Goal: Transaction & Acquisition: Book appointment/travel/reservation

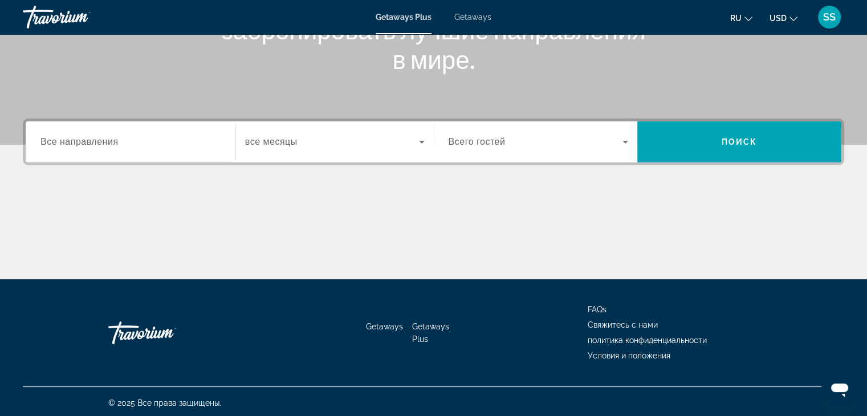
scroll to position [200, 0]
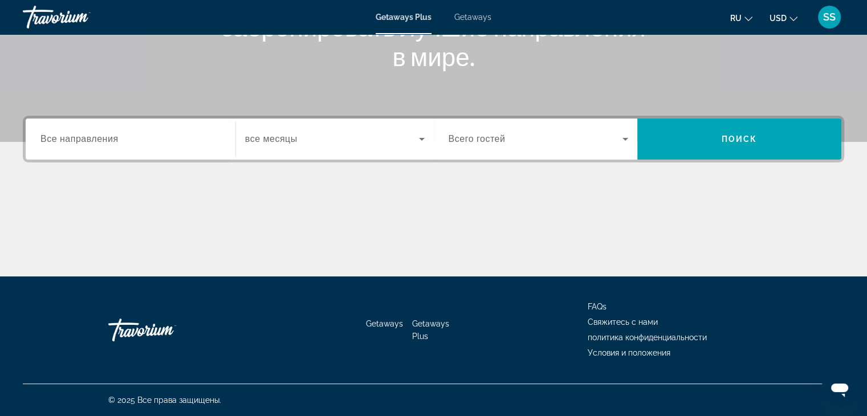
click at [102, 137] on span "Все направления" at bounding box center [79, 139] width 78 height 10
click at [102, 137] on input "Destination Все направления" at bounding box center [130, 140] width 180 height 14
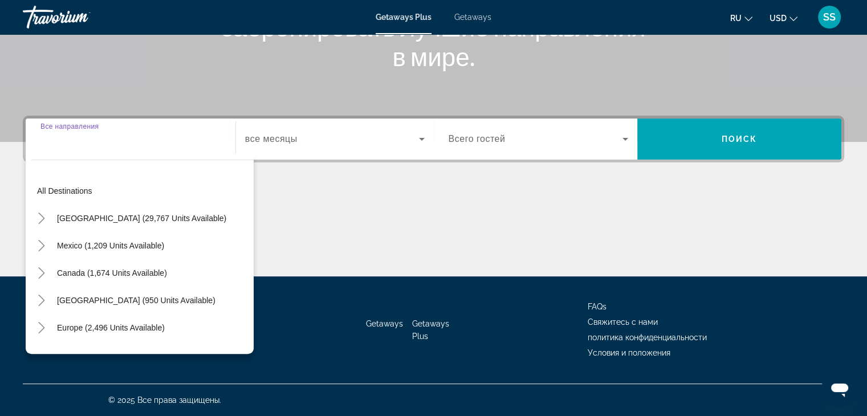
click at [102, 137] on input "Destination Все направления" at bounding box center [130, 140] width 180 height 14
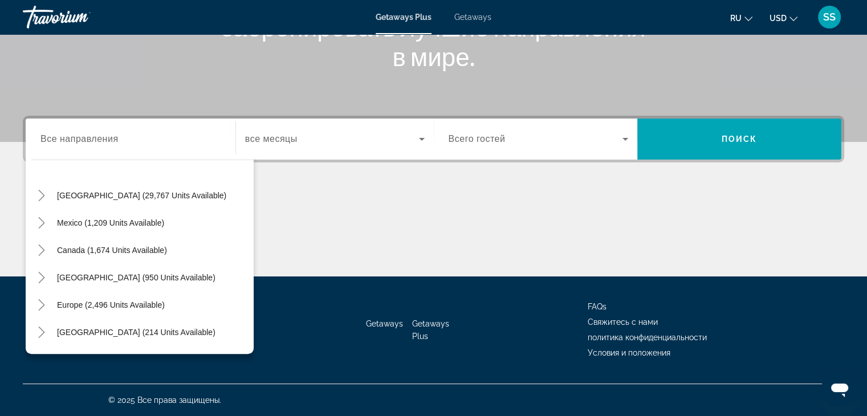
click at [253, 342] on div "All destinations [GEOGRAPHIC_DATA] (29,767 units available) [GEOGRAPHIC_DATA] (…" at bounding box center [142, 260] width 222 height 177
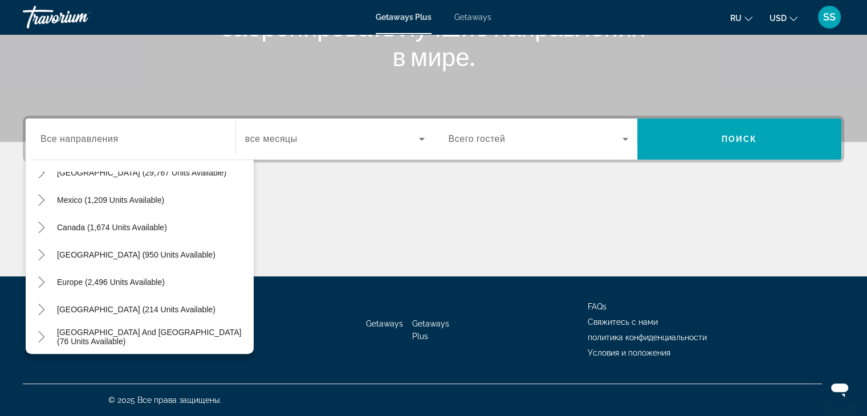
click at [253, 342] on div "All destinations [GEOGRAPHIC_DATA] (29,767 units available) [GEOGRAPHIC_DATA] (…" at bounding box center [142, 260] width 222 height 177
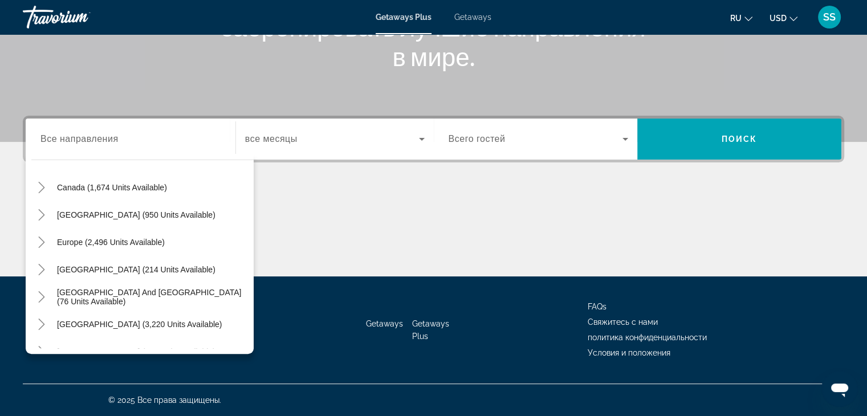
click at [253, 342] on div "All destinations [GEOGRAPHIC_DATA] (29,767 units available) [GEOGRAPHIC_DATA] (…" at bounding box center [142, 260] width 222 height 177
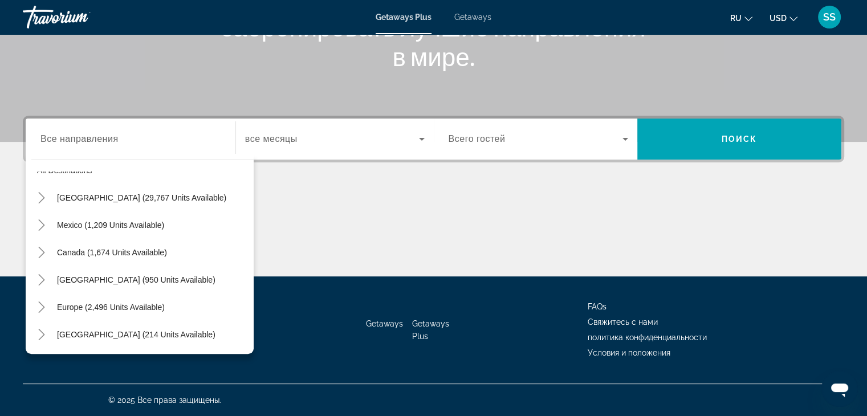
scroll to position [7, 0]
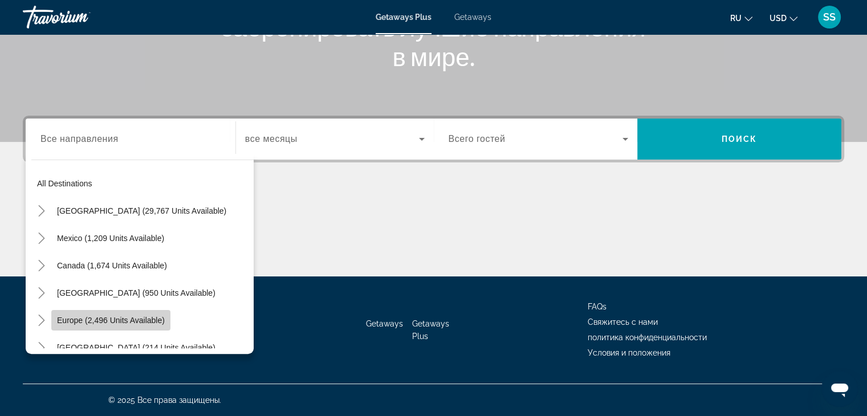
click at [130, 313] on span "Search widget" at bounding box center [110, 320] width 119 height 27
type input "**********"
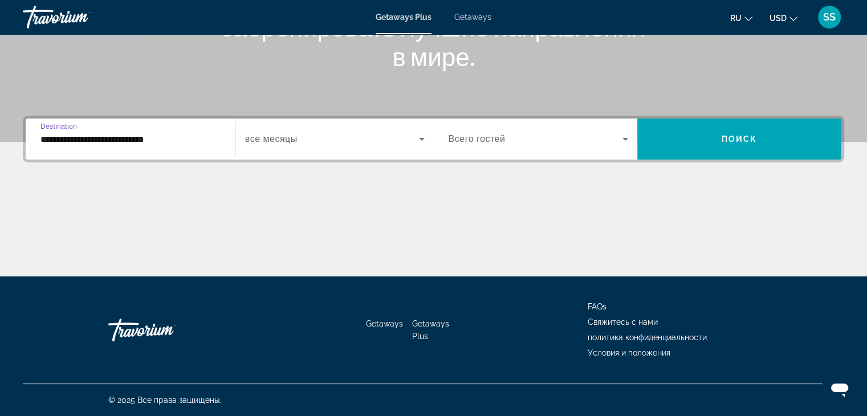
click at [278, 142] on span "все месяцы" at bounding box center [271, 139] width 52 height 10
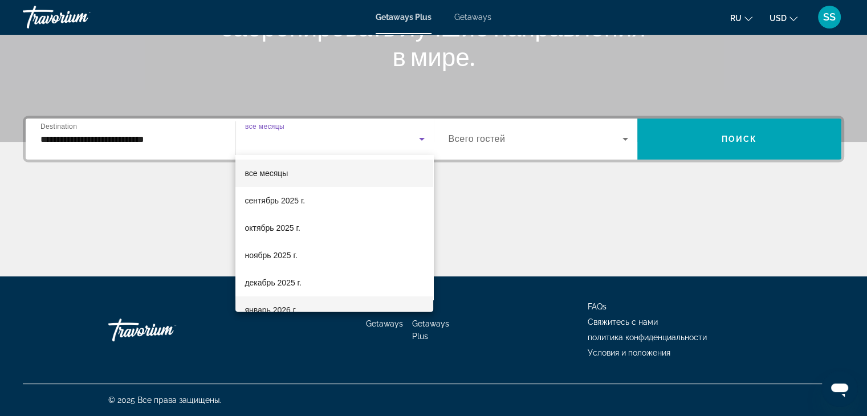
click at [290, 307] on span "январь 2026 г." at bounding box center [271, 310] width 52 height 14
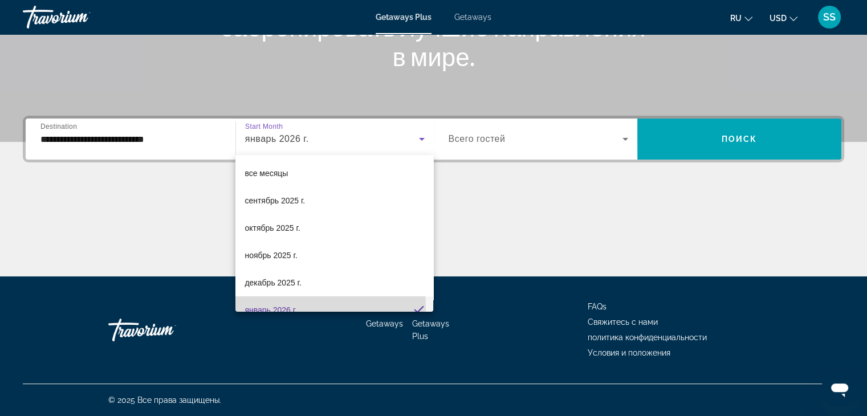
scroll to position [11, 0]
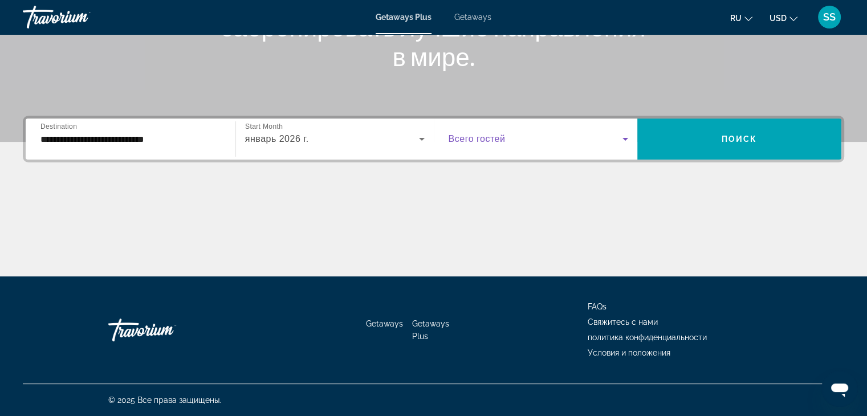
click at [522, 137] on span "Search widget" at bounding box center [536, 139] width 175 height 14
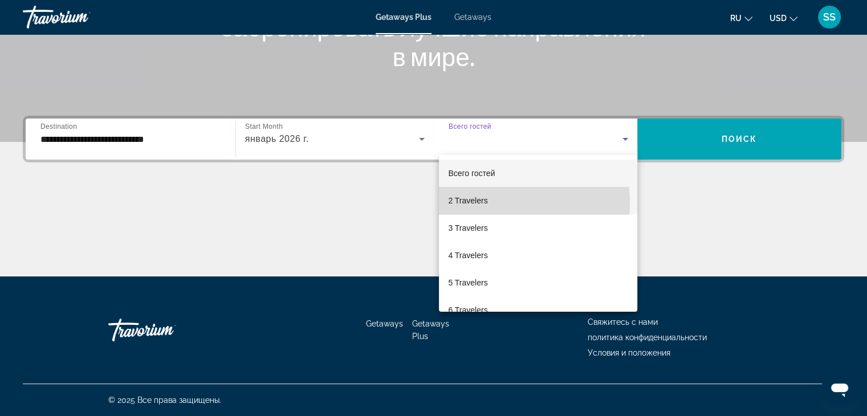
click at [484, 204] on span "2 Travelers" at bounding box center [467, 201] width 39 height 14
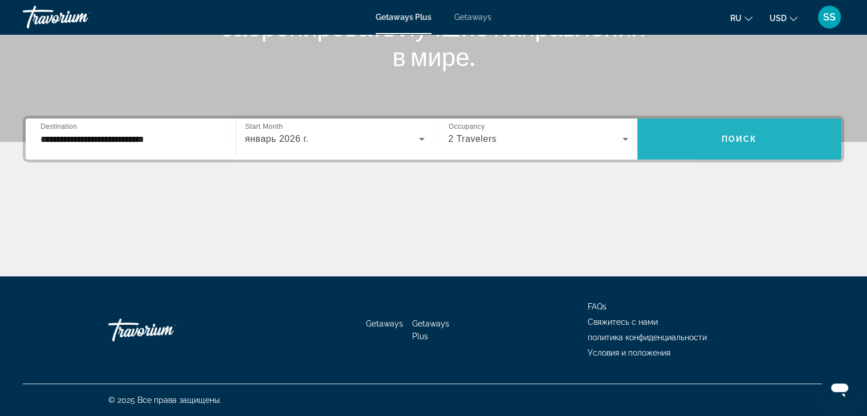
click at [697, 141] on span "Search widget" at bounding box center [740, 138] width 204 height 27
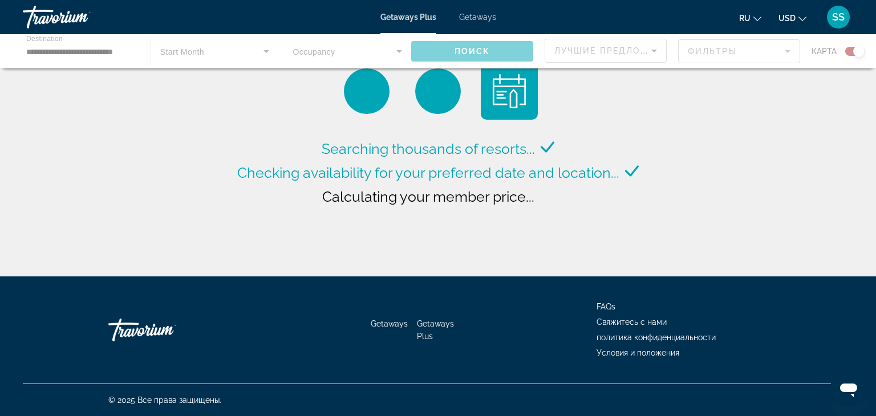
click at [760, 197] on div "Searching thousands of resorts... Checking availability for your preferred date…" at bounding box center [438, 141] width 876 height 282
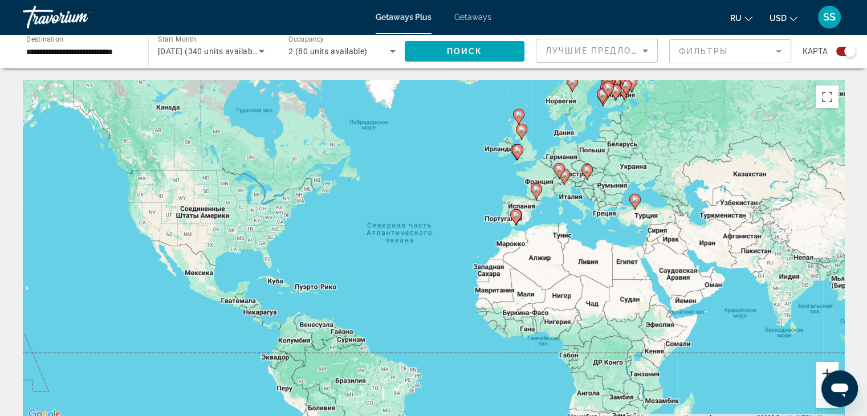
click at [827, 370] on button "Увеличить" at bounding box center [827, 373] width 23 height 23
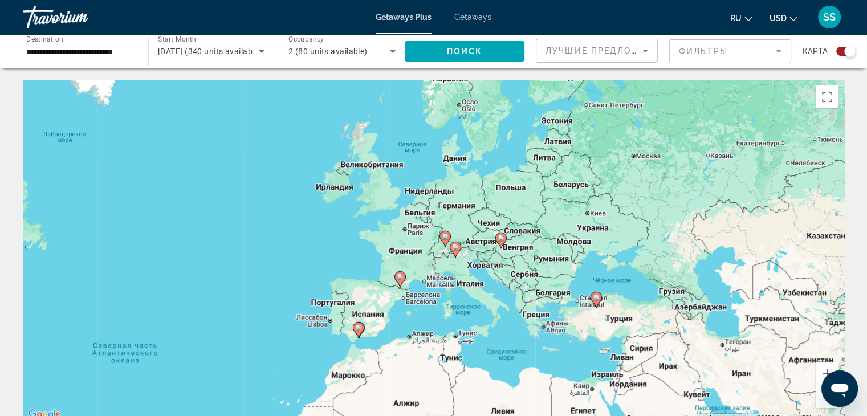
drag, startPoint x: 776, startPoint y: 302, endPoint x: 533, endPoint y: 443, distance: 280.5
click at [533, 416] on html "**********" at bounding box center [433, 208] width 867 height 416
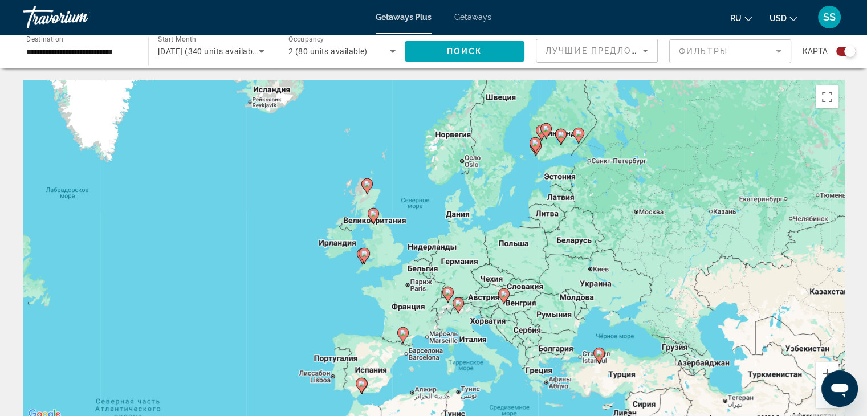
drag, startPoint x: 704, startPoint y: 193, endPoint x: 709, endPoint y: 267, distance: 74.4
click at [709, 267] on div "Чтобы активировать перетаскивание с помощью клавиатуры, нажмите Alt + Ввод. Пос…" at bounding box center [434, 251] width 822 height 342
click at [504, 298] on icon "Main content" at bounding box center [503, 296] width 10 height 15
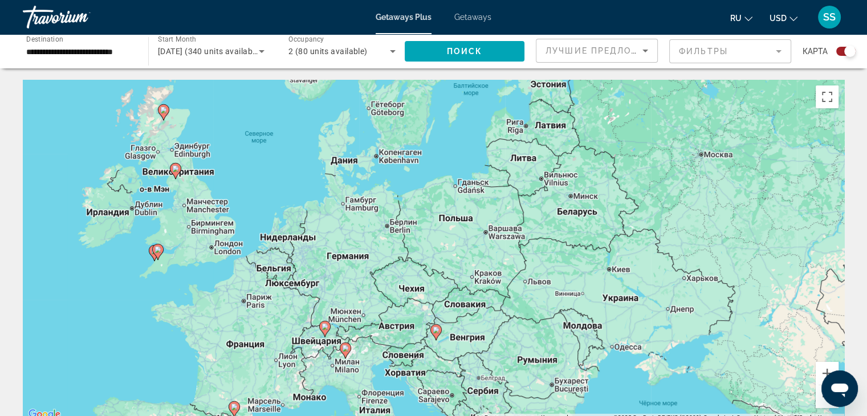
drag, startPoint x: 369, startPoint y: 214, endPoint x: 371, endPoint y: 313, distance: 98.7
click at [371, 313] on div "Чтобы активировать перетаскивание с помощью клавиатуры, нажмите Alt + Ввод. Пос…" at bounding box center [434, 251] width 822 height 342
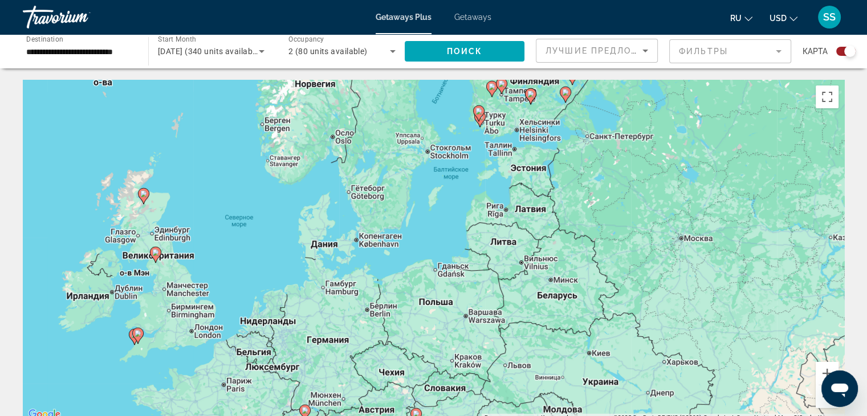
drag, startPoint x: 435, startPoint y: 230, endPoint x: 400, endPoint y: 367, distance: 141.4
click at [400, 367] on div "Чтобы активировать перетаскивание с помощью клавиатуры, нажмите Alt + Ввод. Пос…" at bounding box center [434, 251] width 822 height 342
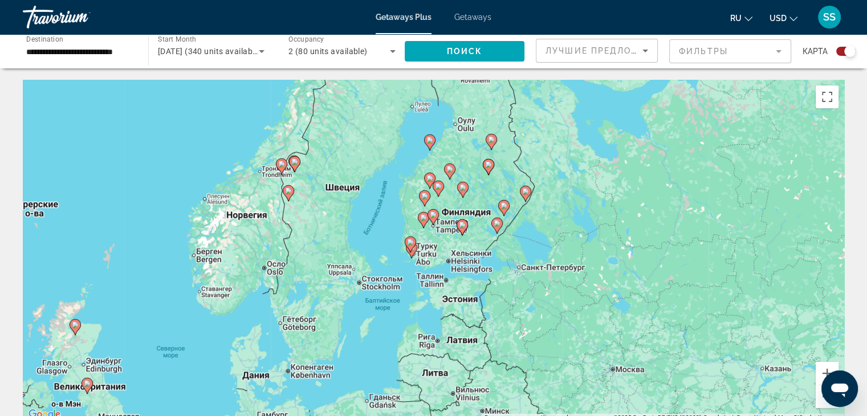
drag, startPoint x: 532, startPoint y: 233, endPoint x: 458, endPoint y: 402, distance: 184.4
click at [458, 402] on div "Чтобы активировать перетаскивание с помощью клавиатуры, нажмите Alt + Ввод. Пос…" at bounding box center [434, 251] width 822 height 342
click at [262, 51] on icon "Search widget" at bounding box center [262, 51] width 6 height 3
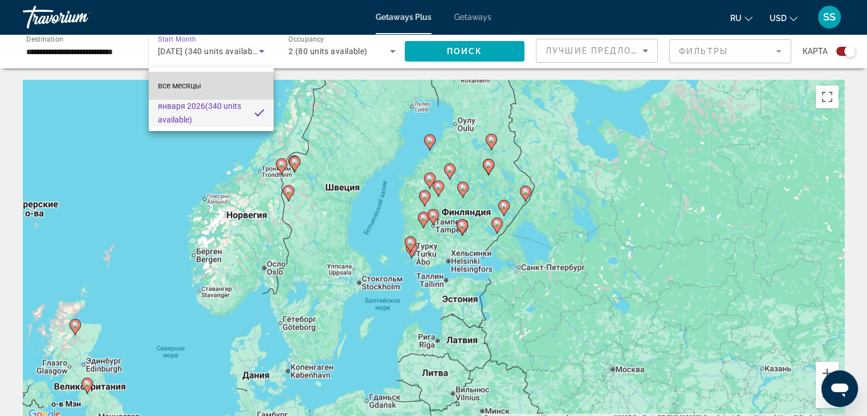
click at [186, 83] on span "все месяцы" at bounding box center [179, 85] width 43 height 9
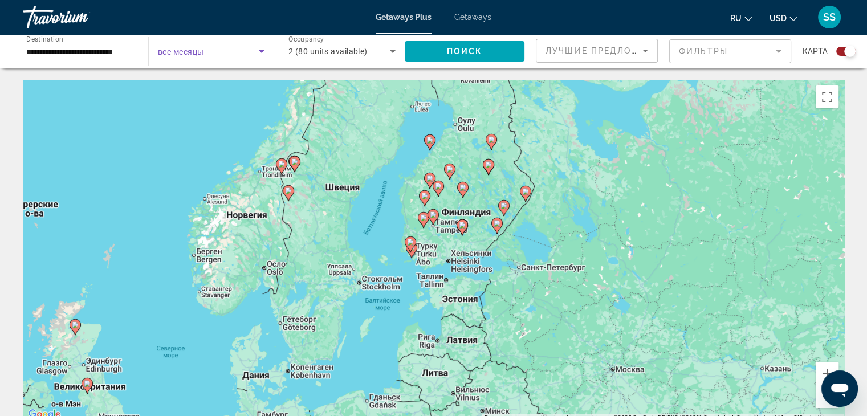
click at [208, 53] on span "Search widget" at bounding box center [208, 51] width 101 height 14
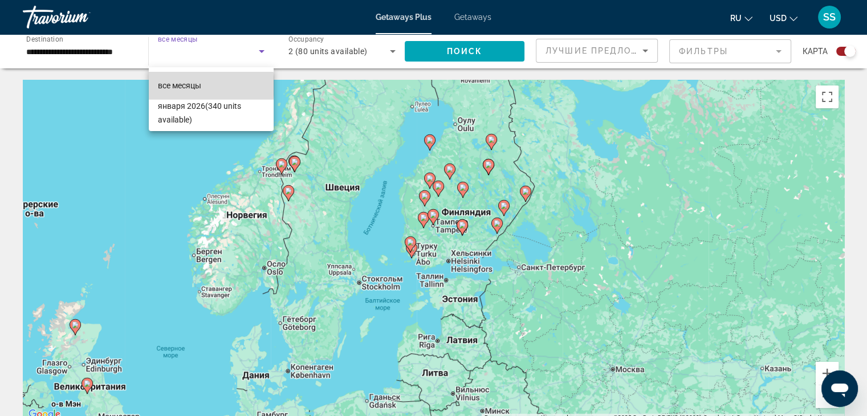
click at [200, 86] on span "все месяцы" at bounding box center [179, 85] width 43 height 9
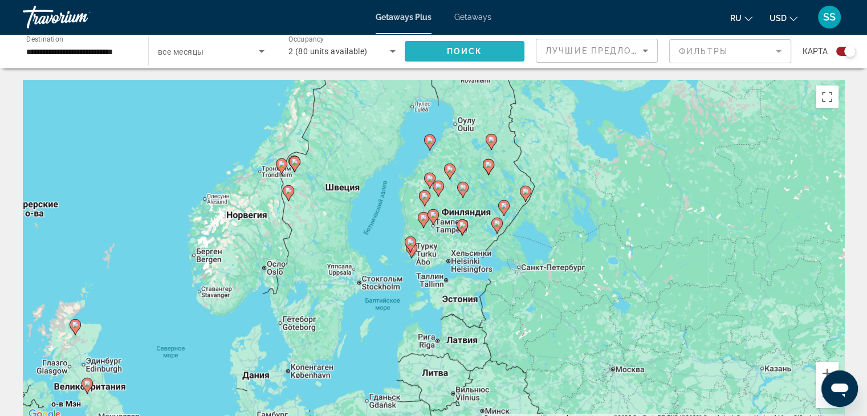
click at [453, 48] on span "Поиск" at bounding box center [465, 51] width 36 height 9
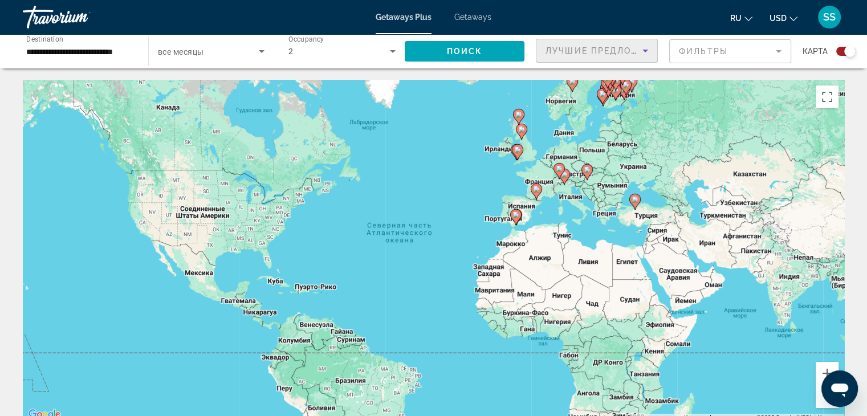
click at [600, 51] on span "Лучшие предложения" at bounding box center [606, 50] width 121 height 9
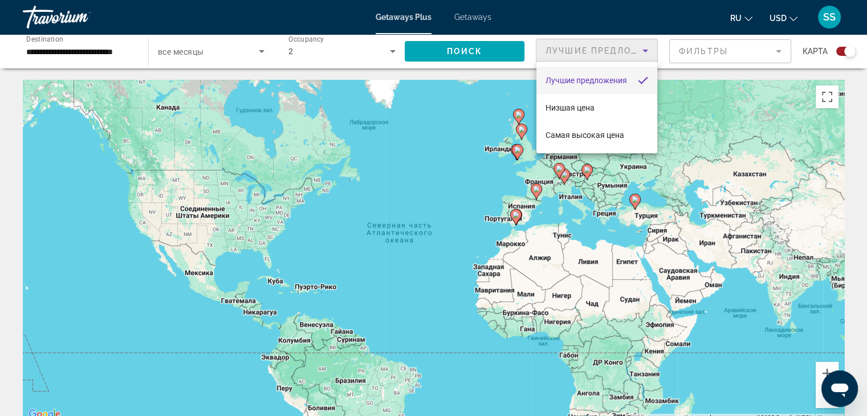
click at [585, 81] on span "Лучшие предложения" at bounding box center [587, 80] width 82 height 9
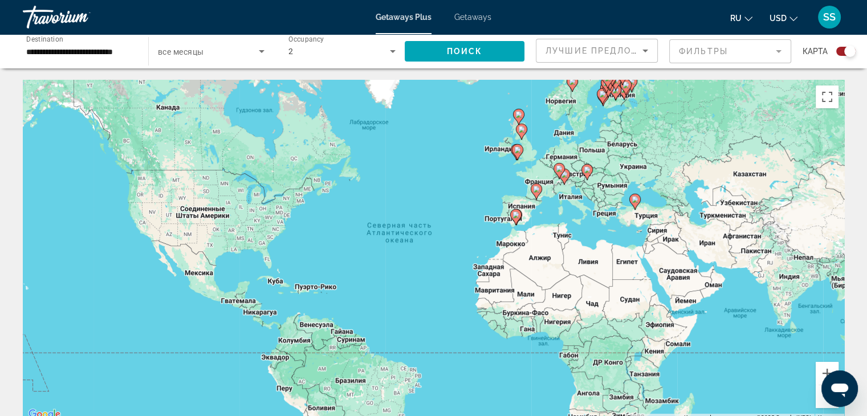
click at [764, 54] on mat-form-field "Фильтры" at bounding box center [731, 51] width 122 height 24
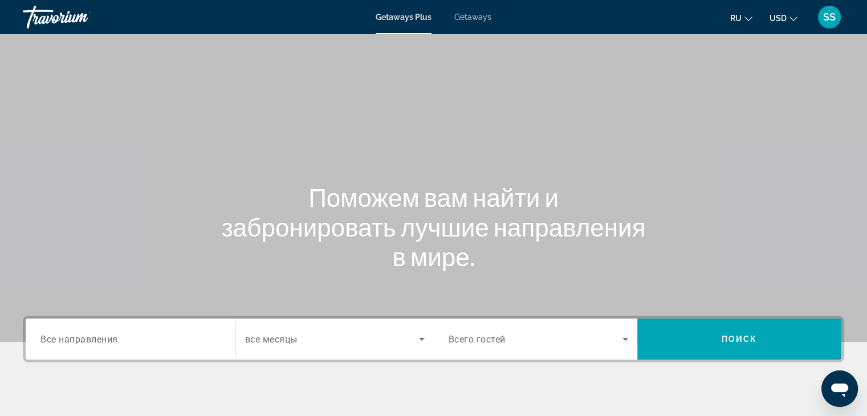
click at [481, 17] on span "Getaways" at bounding box center [473, 17] width 37 height 9
click at [199, 338] on input "Destination Все направления" at bounding box center [130, 340] width 180 height 14
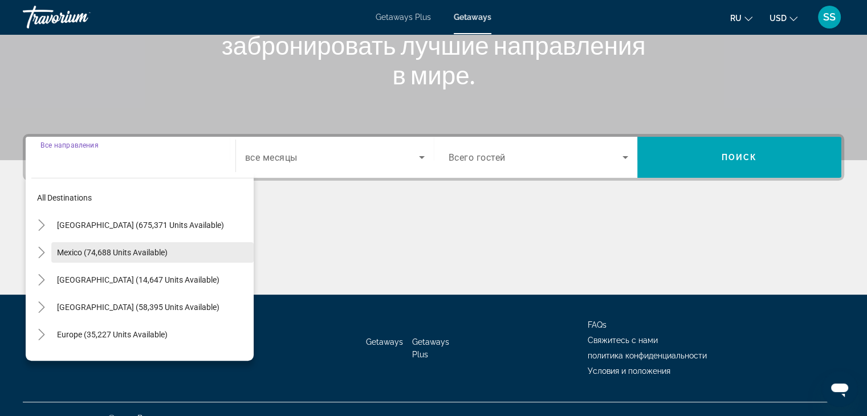
scroll to position [200, 0]
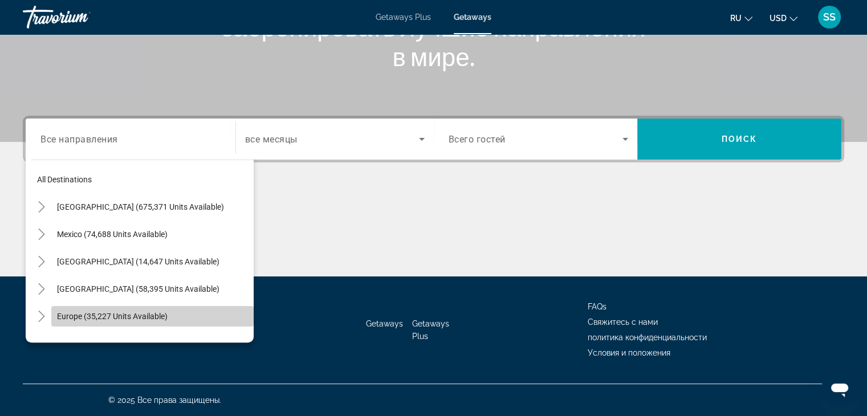
click at [202, 315] on span "Search widget" at bounding box center [152, 316] width 202 height 27
type input "**********"
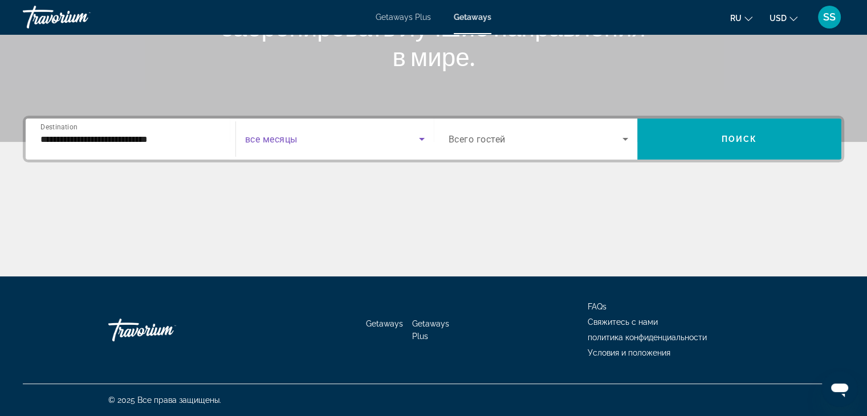
click at [358, 144] on span "Search widget" at bounding box center [332, 139] width 174 height 14
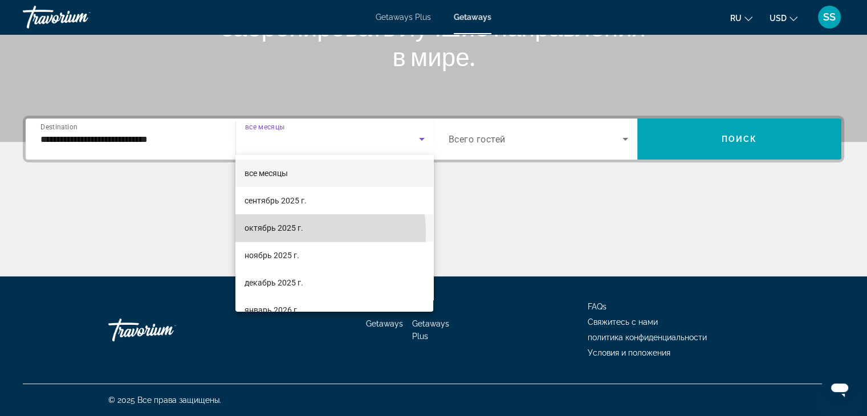
click at [284, 233] on span "октябрь 2025 г." at bounding box center [274, 228] width 59 height 14
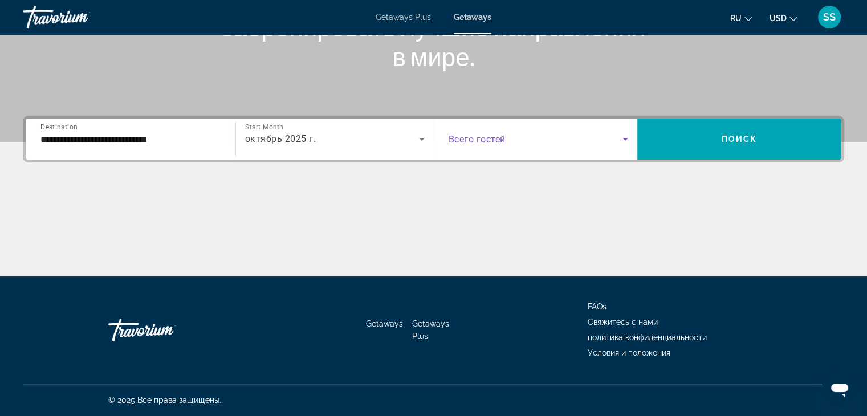
click at [623, 136] on icon "Search widget" at bounding box center [626, 139] width 14 height 14
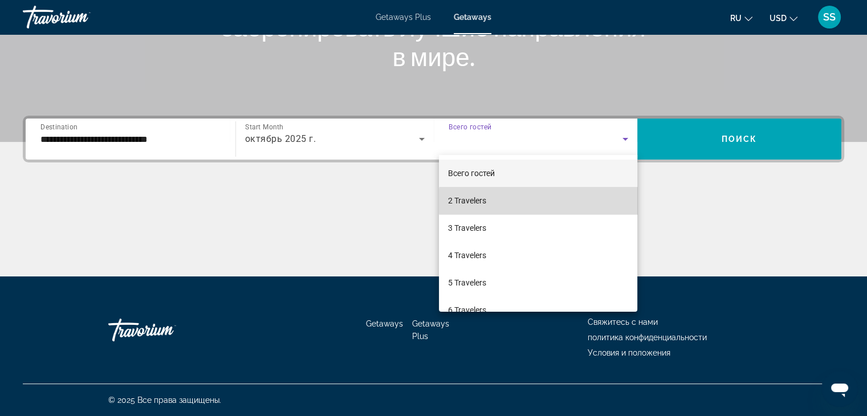
click at [563, 201] on mat-option "2 Travelers" at bounding box center [538, 200] width 198 height 27
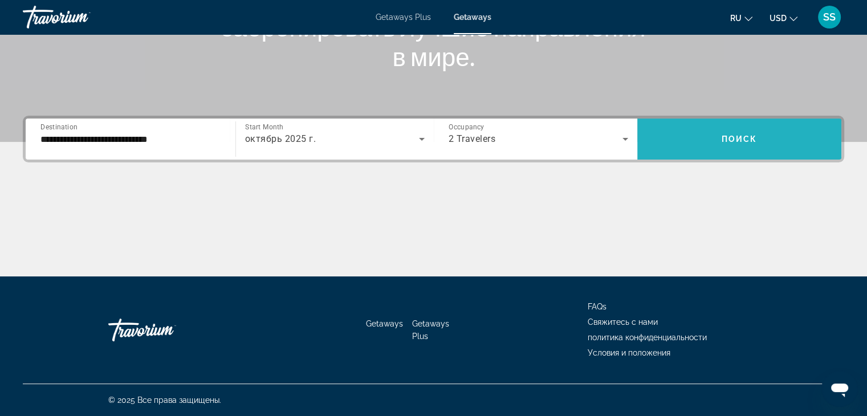
click at [736, 137] on span "Поиск" at bounding box center [740, 139] width 36 height 9
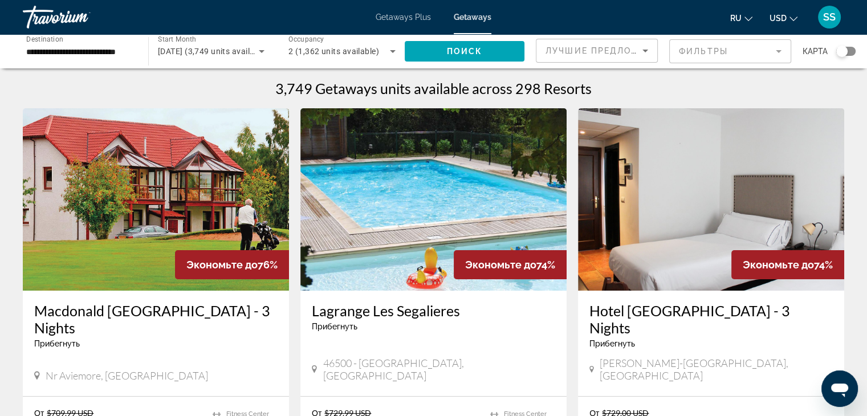
click at [713, 54] on mat-form-field "Фильтры" at bounding box center [731, 51] width 122 height 24
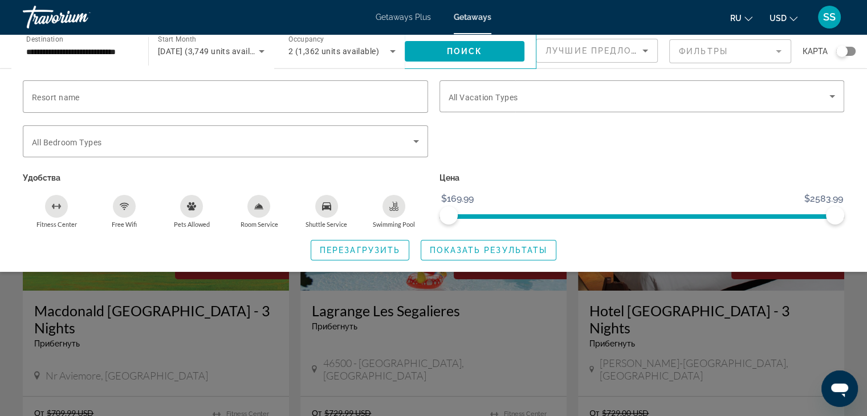
click at [713, 54] on mat-form-field "Фильтры" at bounding box center [731, 51] width 122 height 24
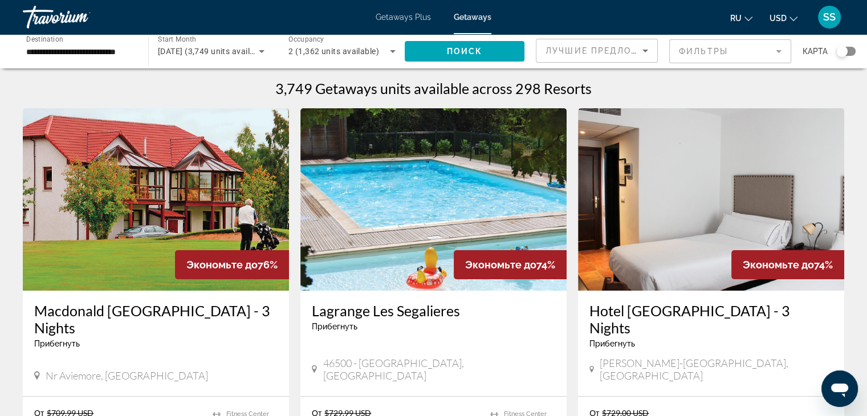
click at [780, 55] on mat-form-field "Фильтры" at bounding box center [731, 51] width 122 height 24
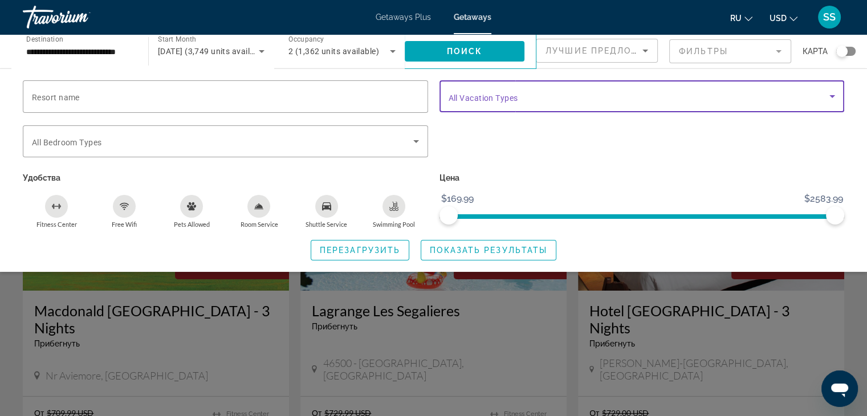
click at [833, 96] on icon "Search widget" at bounding box center [833, 96] width 6 height 3
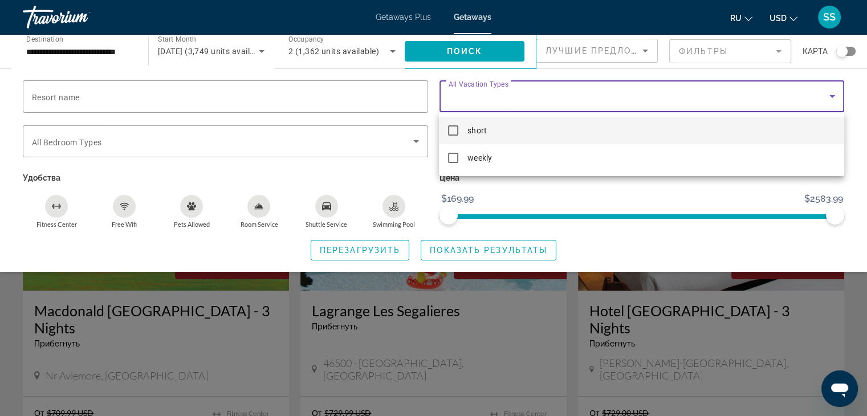
click at [684, 193] on div at bounding box center [433, 208] width 867 height 416
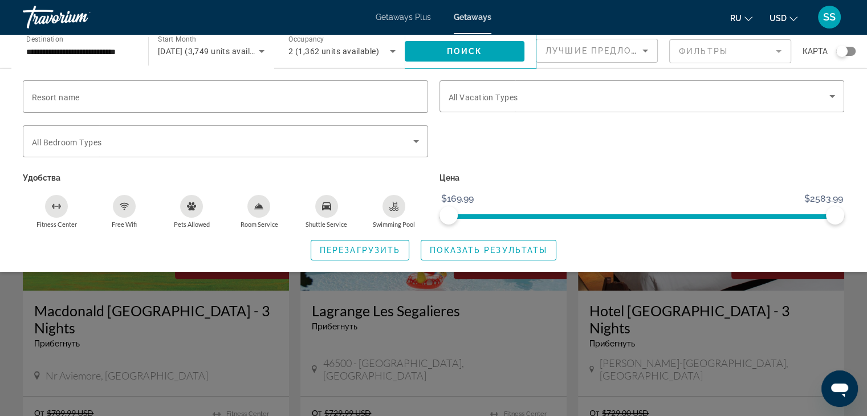
click at [510, 299] on div "Search widget" at bounding box center [433, 293] width 867 height 245
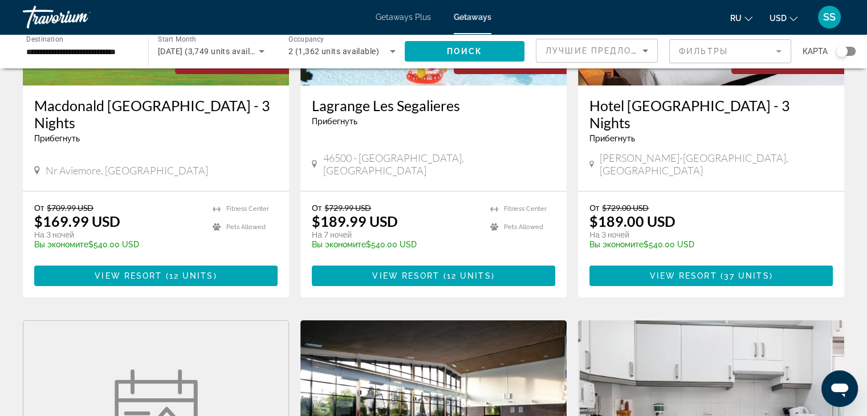
scroll to position [228, 0]
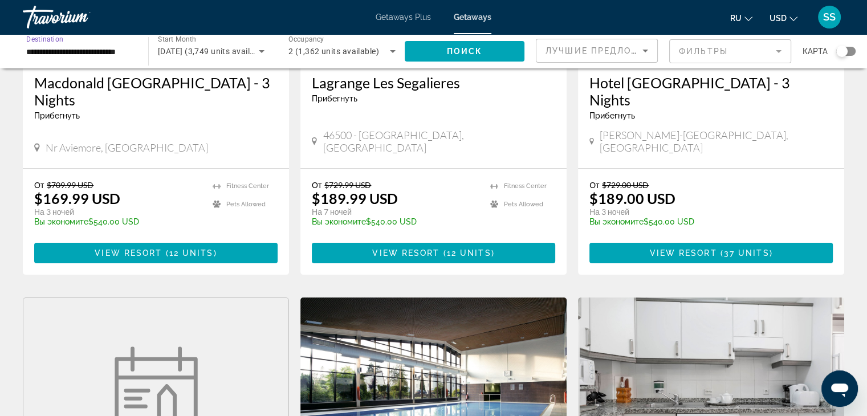
click at [62, 48] on input "**********" at bounding box center [79, 52] width 107 height 14
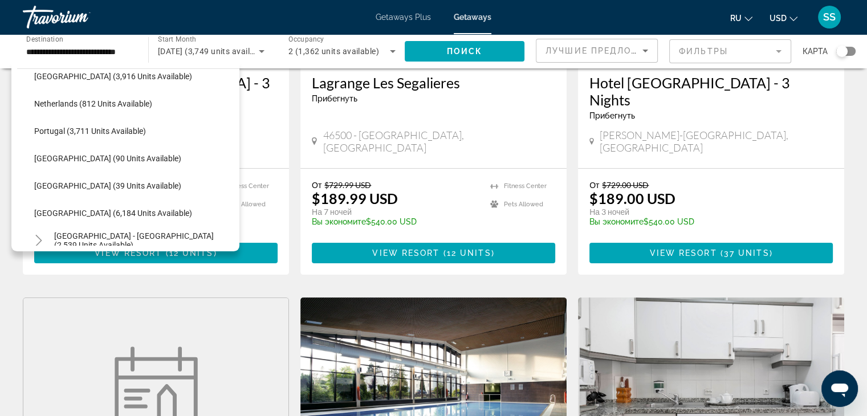
scroll to position [478, 0]
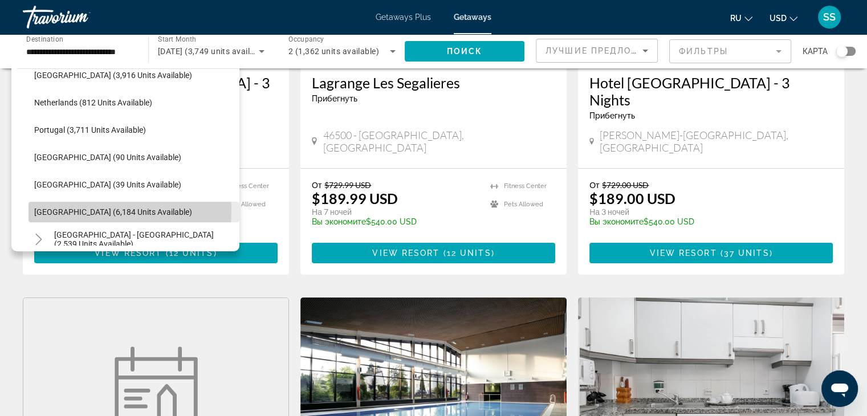
click at [88, 210] on span "[GEOGRAPHIC_DATA] (6,184 units available)" at bounding box center [113, 212] width 158 height 9
type input "**********"
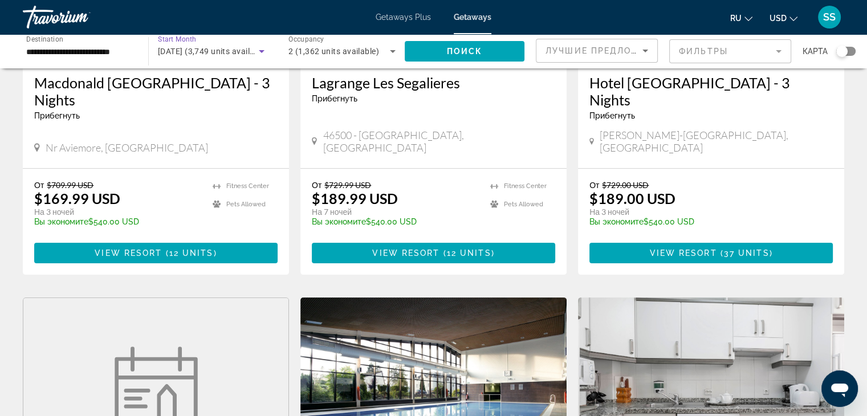
click at [265, 50] on icon "Search widget" at bounding box center [262, 51] width 14 height 14
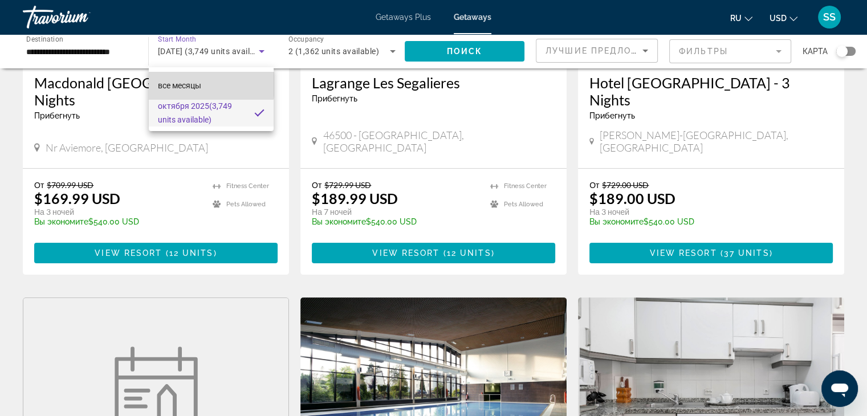
click at [193, 83] on span "все месяцы" at bounding box center [179, 85] width 43 height 9
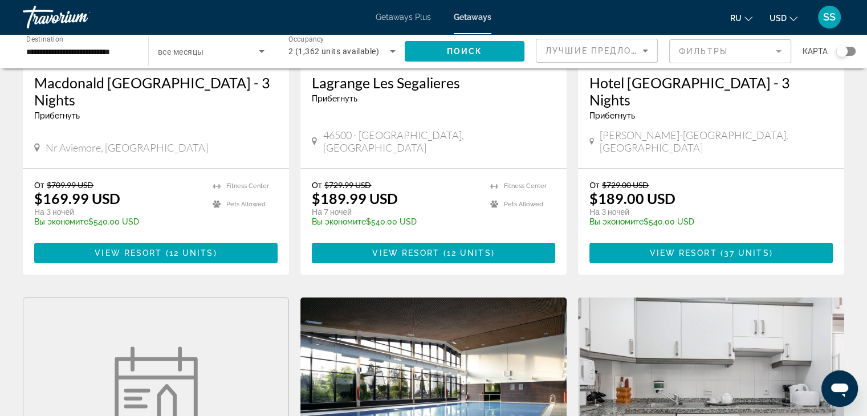
click at [192, 54] on span "все месяцы" at bounding box center [181, 51] width 46 height 9
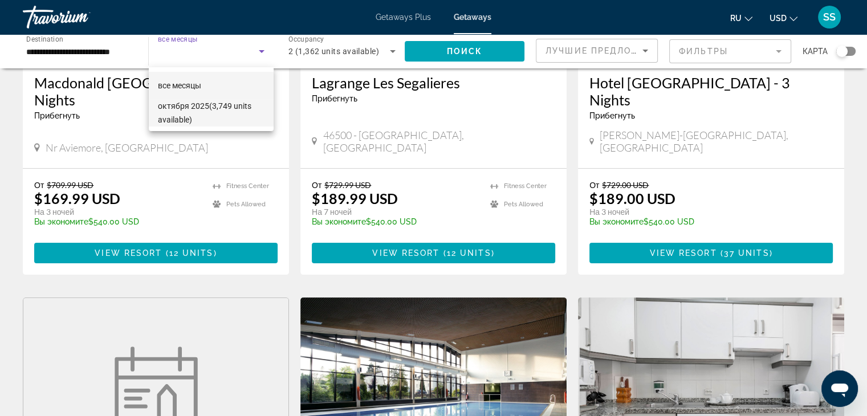
click at [200, 101] on span "[DATE] (3,749 units available)" at bounding box center [211, 112] width 107 height 27
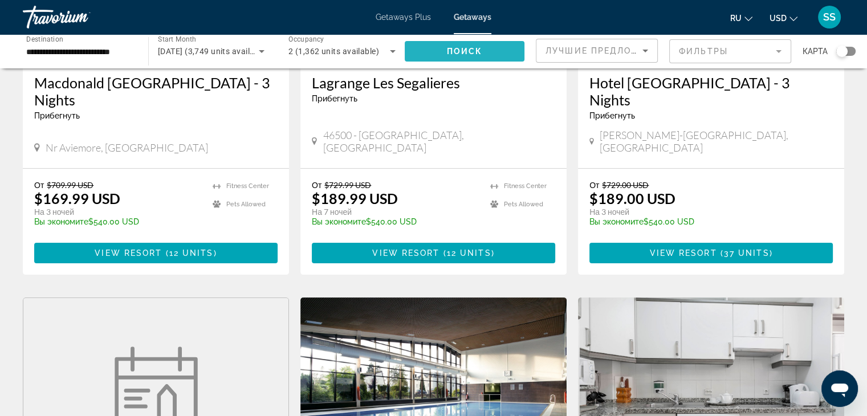
click at [453, 47] on span "Поиск" at bounding box center [465, 51] width 36 height 9
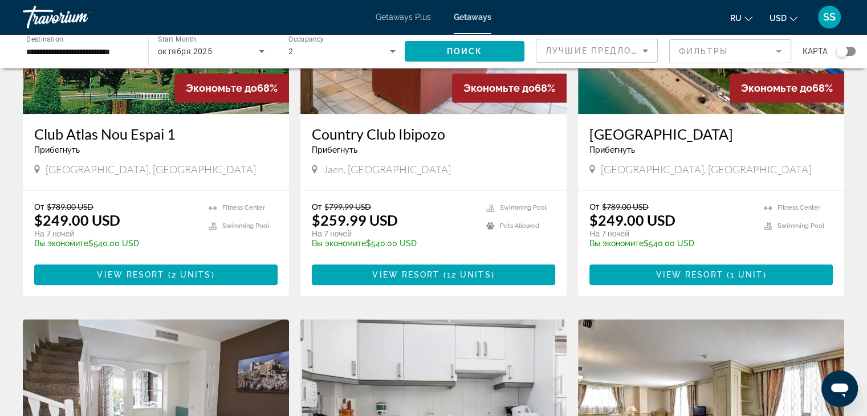
scroll to position [1011, 0]
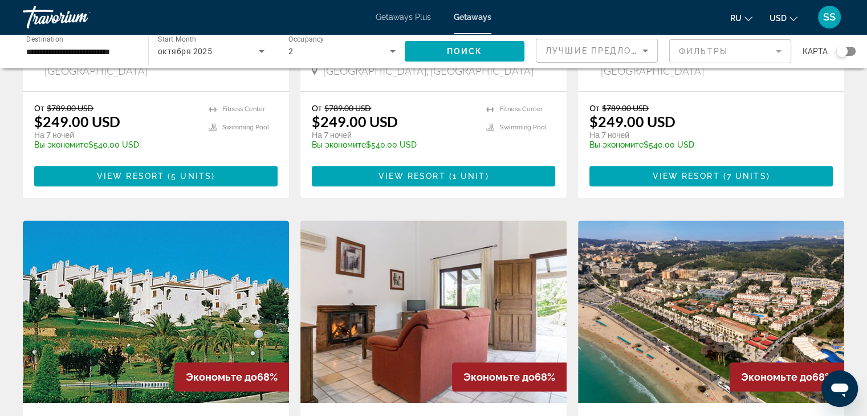
scroll to position [675, 0]
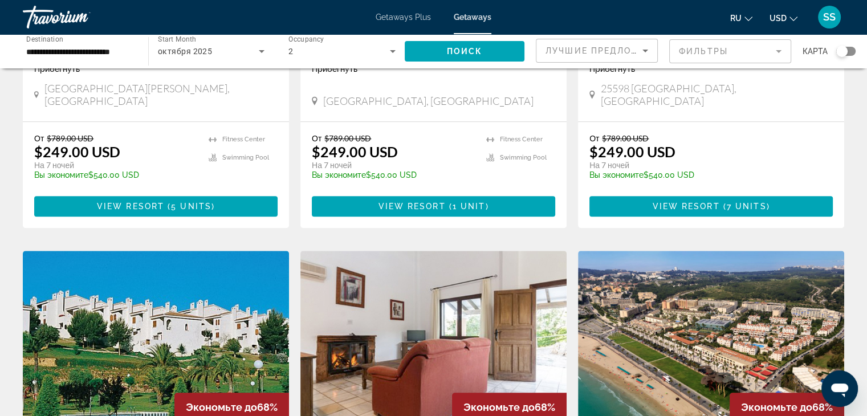
drag, startPoint x: 868, startPoint y: 7, endPoint x: 573, endPoint y: 116, distance: 314.5
click at [573, 116] on app-weeks-search-item "Экономьте до 68% Sol Neu Прибегнуть - Это курорт только для взрослых 25598 [GEO…" at bounding box center [712, 40] width 278 height 378
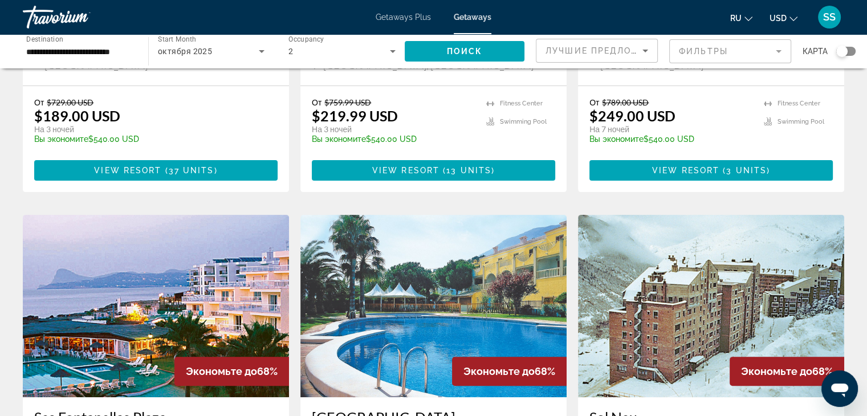
scroll to position [0, 0]
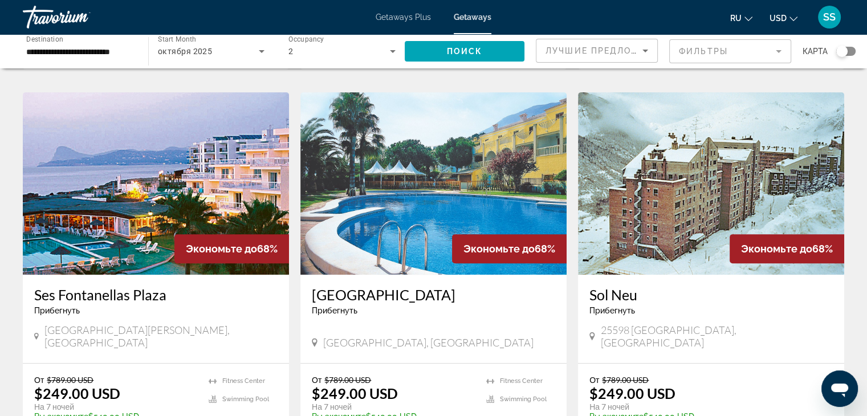
scroll to position [456, 0]
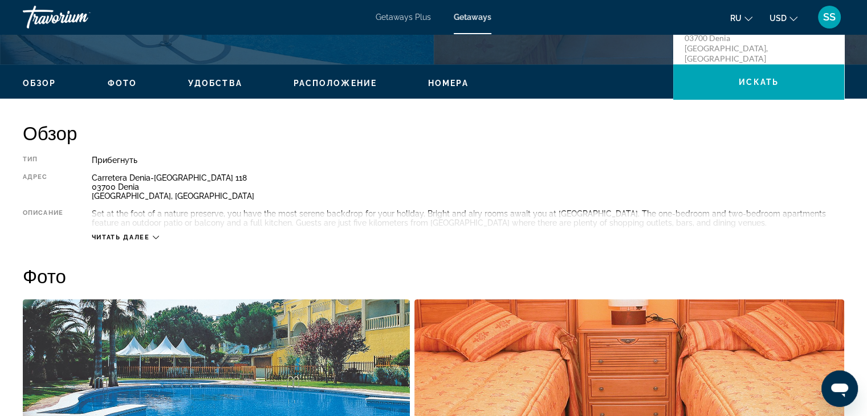
scroll to position [228, 0]
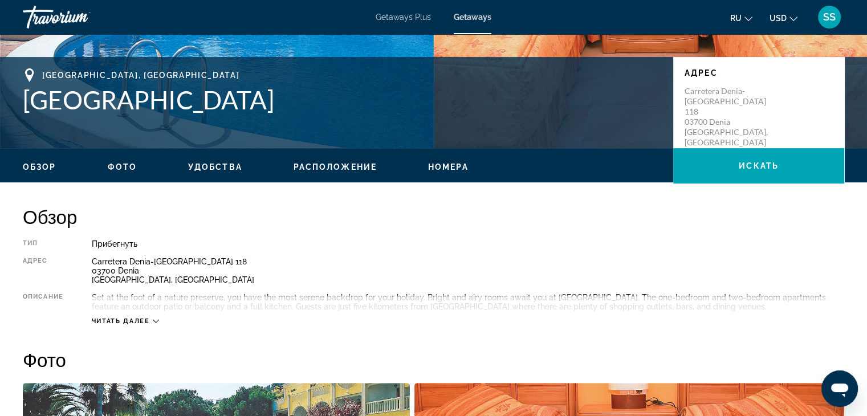
click at [325, 169] on span "Расположение" at bounding box center [335, 167] width 83 height 9
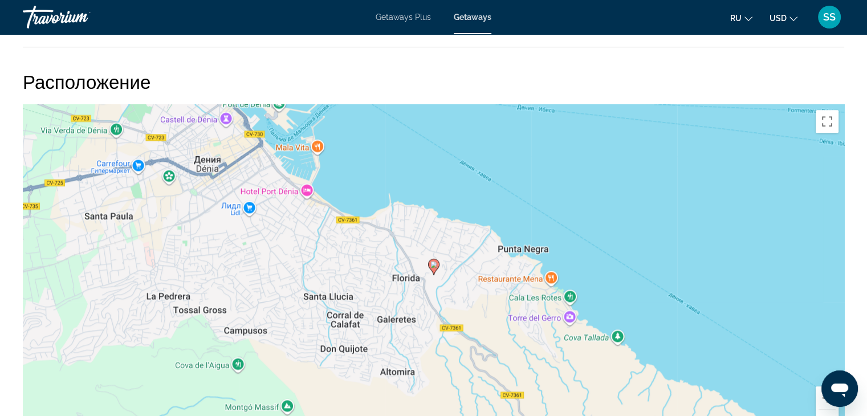
scroll to position [1355, 0]
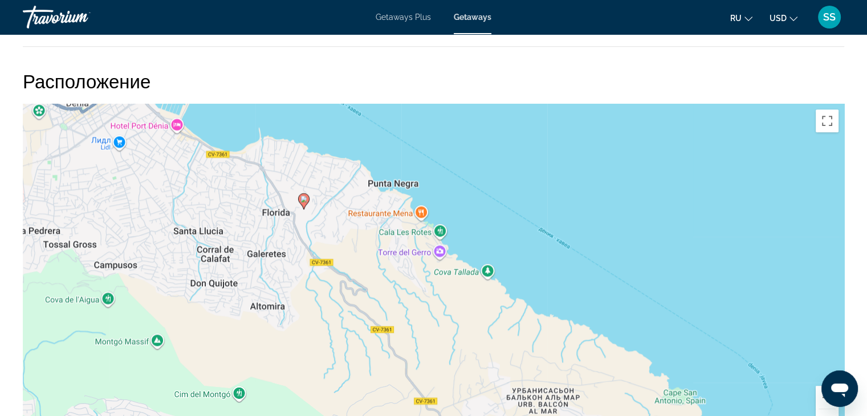
drag, startPoint x: 287, startPoint y: 252, endPoint x: 138, endPoint y: 170, distance: 169.7
click at [138, 170] on div "Чтобы активировать перетаскивание с помощью клавиатуры, нажмите Alt + Ввод. Пос…" at bounding box center [434, 275] width 822 height 342
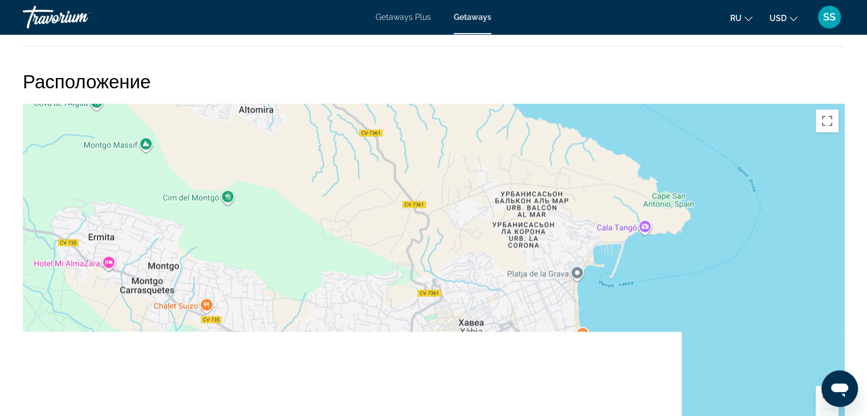
drag, startPoint x: 261, startPoint y: 291, endPoint x: 265, endPoint y: 96, distance: 195.1
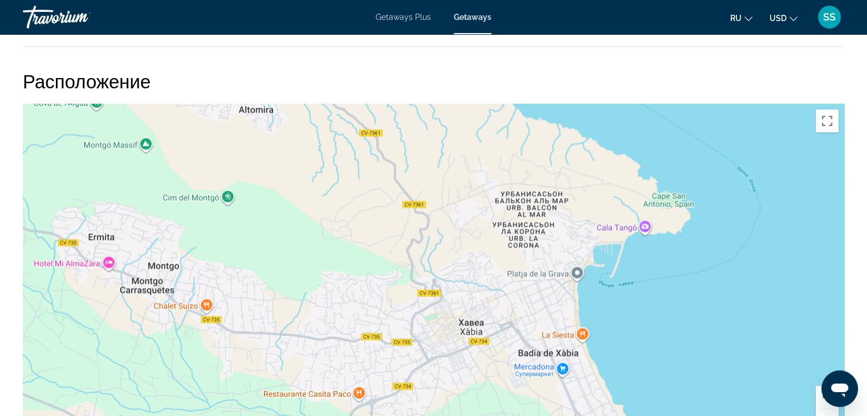
click at [265, 96] on div "Расположение ← Переместить влево → Переместить вправо ↑ Переместить вверх ↓ Пер…" at bounding box center [434, 258] width 822 height 376
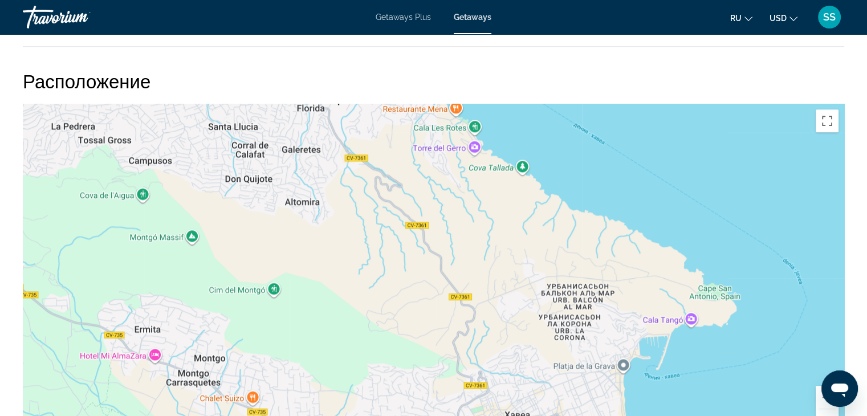
drag, startPoint x: 298, startPoint y: 185, endPoint x: 398, endPoint y: 345, distance: 188.6
click at [398, 345] on div "Чтобы активировать перетаскивание с помощью клавиатуры, нажмите Alt + Ввод. Пос…" at bounding box center [434, 275] width 822 height 342
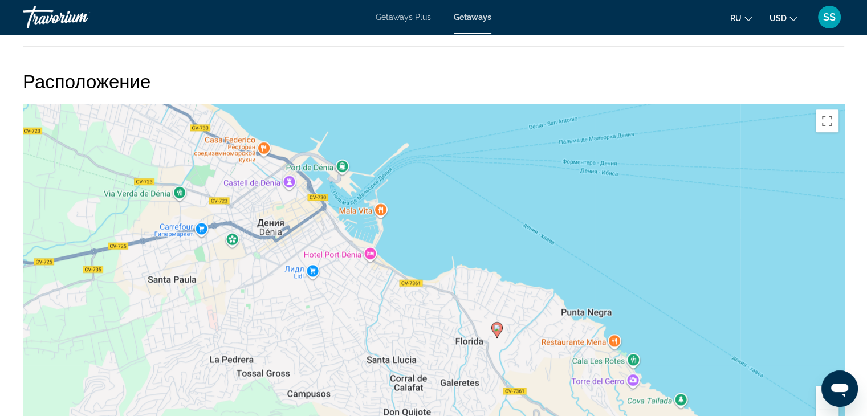
drag, startPoint x: 332, startPoint y: 181, endPoint x: 444, endPoint y: 367, distance: 216.9
click at [444, 367] on div "Чтобы активировать перетаскивание с помощью клавиатуры, нажмите Alt + Ввод. Пос…" at bounding box center [434, 275] width 822 height 342
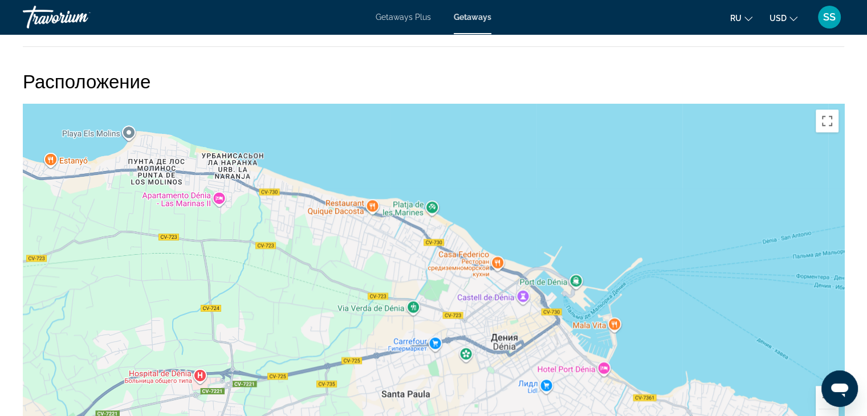
drag, startPoint x: 164, startPoint y: 160, endPoint x: 401, endPoint y: 279, distance: 265.0
click at [401, 279] on div "Чтобы активировать перетаскивание с помощью клавиатуры, нажмите Alt + Ввод. Пос…" at bounding box center [434, 275] width 822 height 342
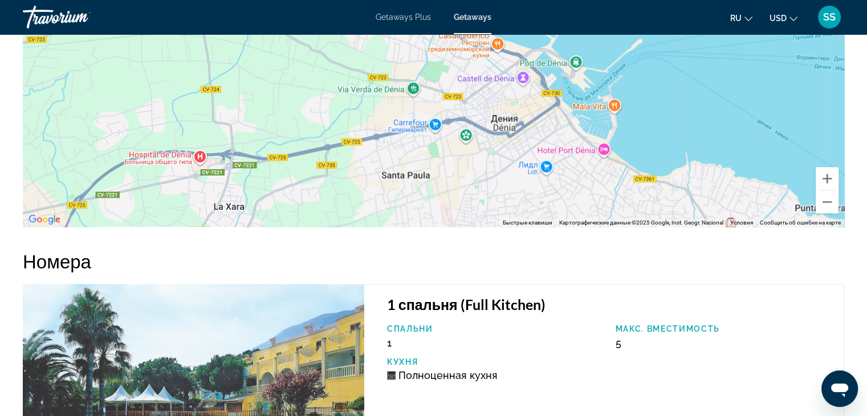
scroll to position [1585, 0]
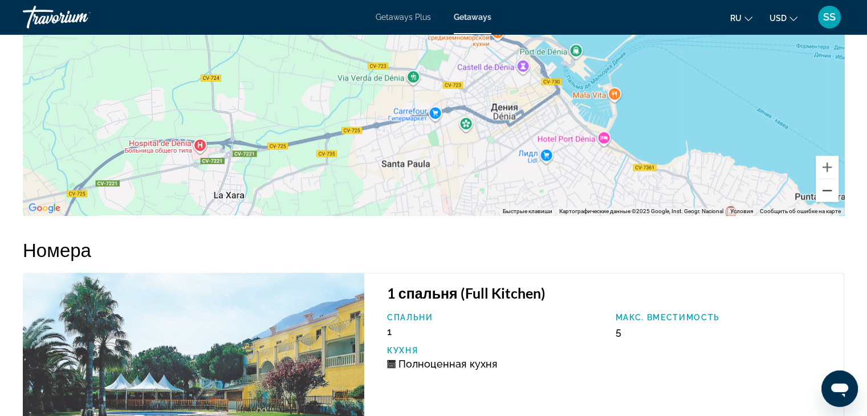
click at [829, 193] on button "Уменьшить" at bounding box center [827, 190] width 23 height 23
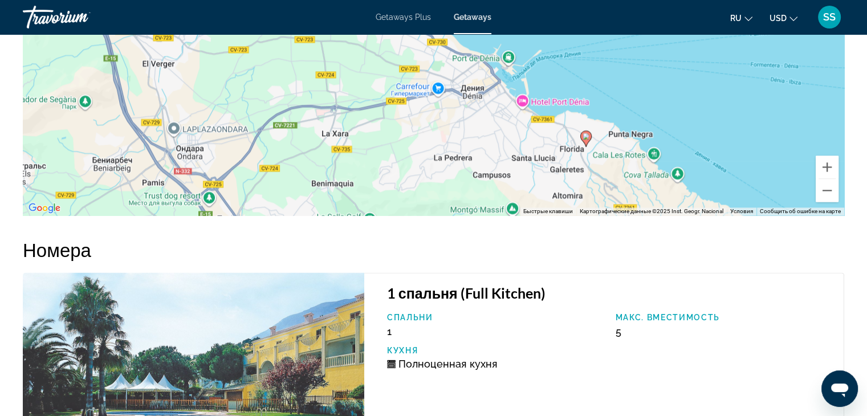
drag, startPoint x: 546, startPoint y: 164, endPoint x: 550, endPoint y: 179, distance: 15.4
click at [550, 179] on div "Чтобы активировать перетаскивание с помощью клавиатуры, нажмите Alt + Ввод. Пос…" at bounding box center [434, 44] width 822 height 342
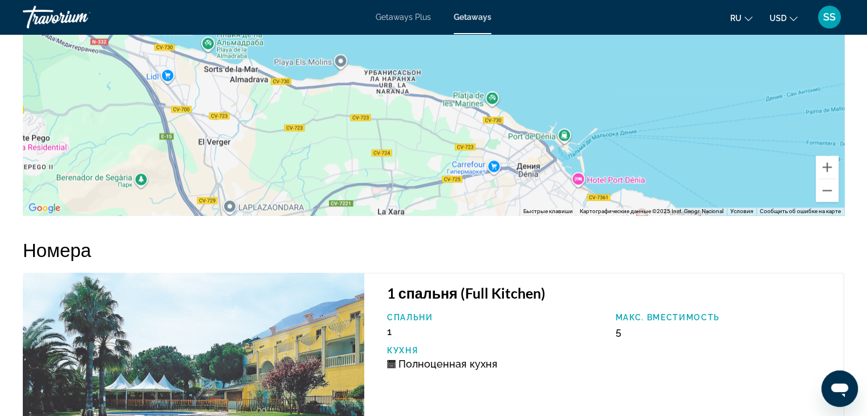
drag, startPoint x: 471, startPoint y: 143, endPoint x: 530, endPoint y: 227, distance: 102.7
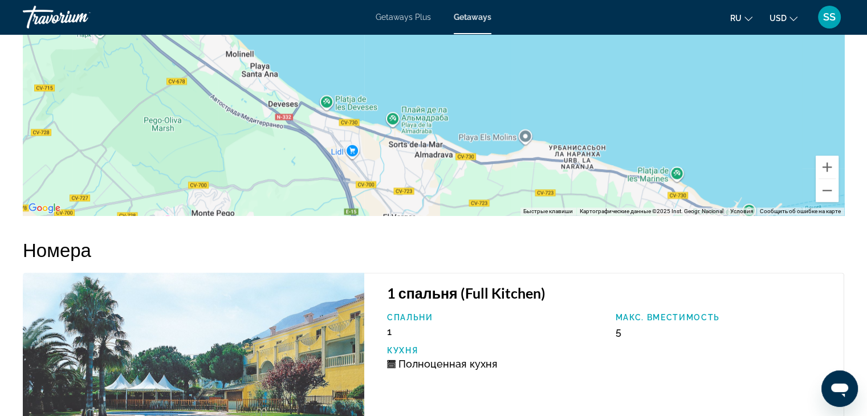
drag, startPoint x: 441, startPoint y: 156, endPoint x: 627, endPoint y: 231, distance: 200.6
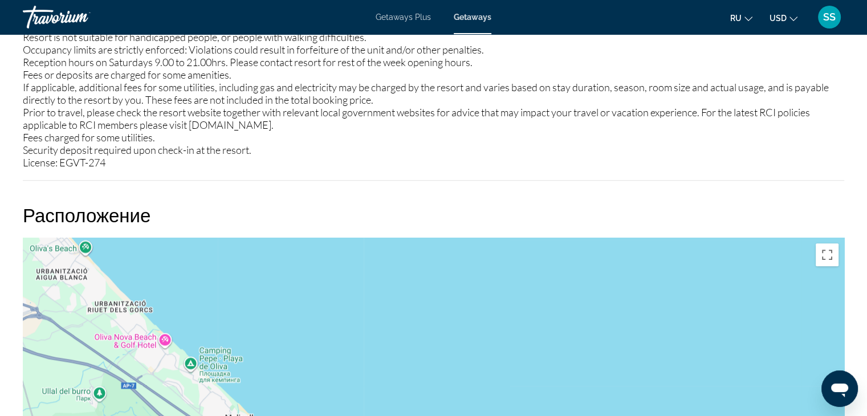
click at [742, 311] on div "Чтобы активировать перетаскивание с помощью клавиатуры, нажмите Alt + Ввод. Пос…" at bounding box center [434, 409] width 822 height 342
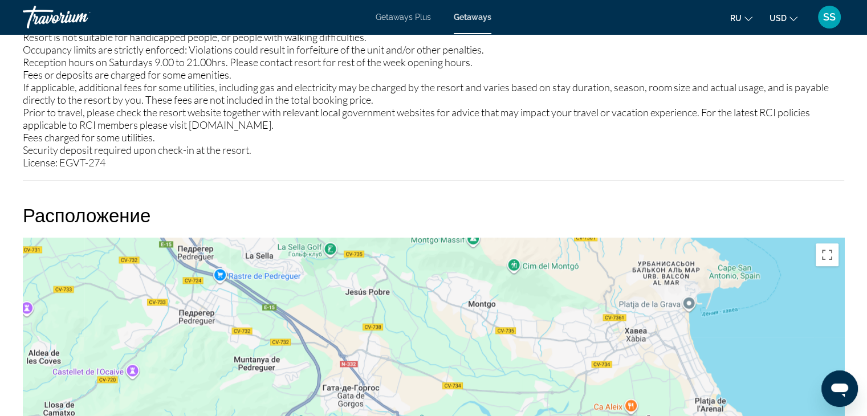
drag, startPoint x: 593, startPoint y: 360, endPoint x: 287, endPoint y: 326, distance: 308.2
click at [287, 326] on div "Чтобы активировать перетаскивание с помощью клавиатуры, нажмите Alt + Ввод. Пос…" at bounding box center [434, 409] width 822 height 342
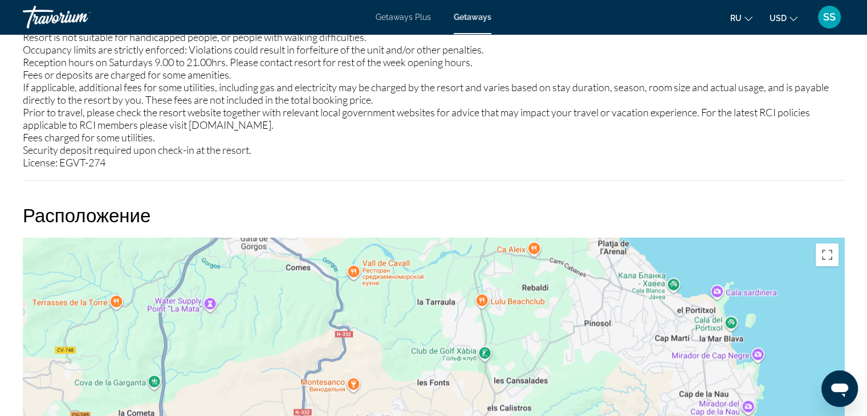
drag, startPoint x: 283, startPoint y: 321, endPoint x: 205, endPoint y: 214, distance: 132.7
click at [205, 214] on div "Расположение ← Переместить влево → Переместить вправо ↑ Переместить вверх ↓ Пер…" at bounding box center [434, 392] width 822 height 376
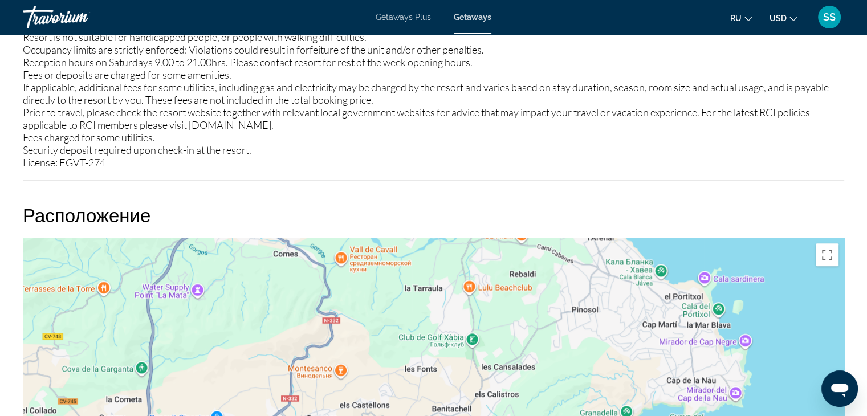
drag, startPoint x: 213, startPoint y: 303, endPoint x: 243, endPoint y: 187, distance: 120.1
click at [237, 206] on div "Расположение ← Переместить влево → Переместить вправо ↑ Переместить вверх ↓ Пер…" at bounding box center [434, 392] width 822 height 376
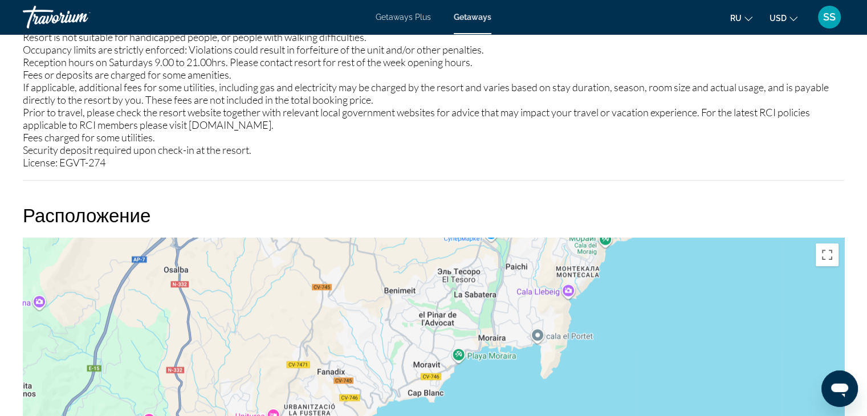
drag, startPoint x: 358, startPoint y: 359, endPoint x: 396, endPoint y: 208, distance: 155.3
click at [396, 208] on div "Расположение ← Переместить влево → Переместить вправо ↑ Переместить вверх ↓ Пер…" at bounding box center [434, 392] width 822 height 376
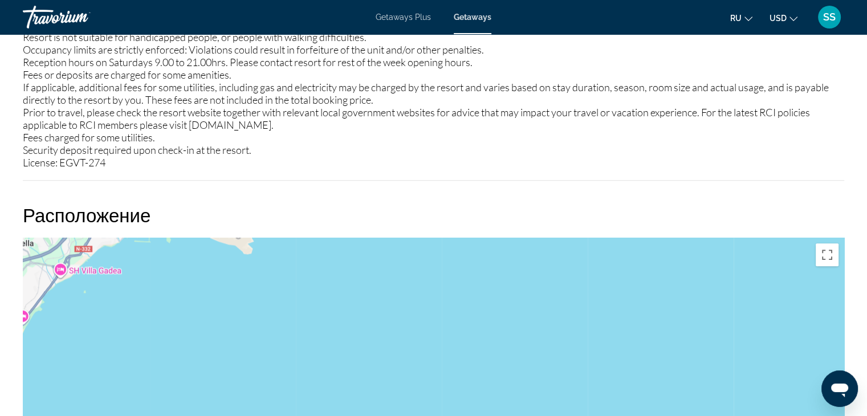
click at [431, 241] on div "Main content" at bounding box center [434, 409] width 822 height 342
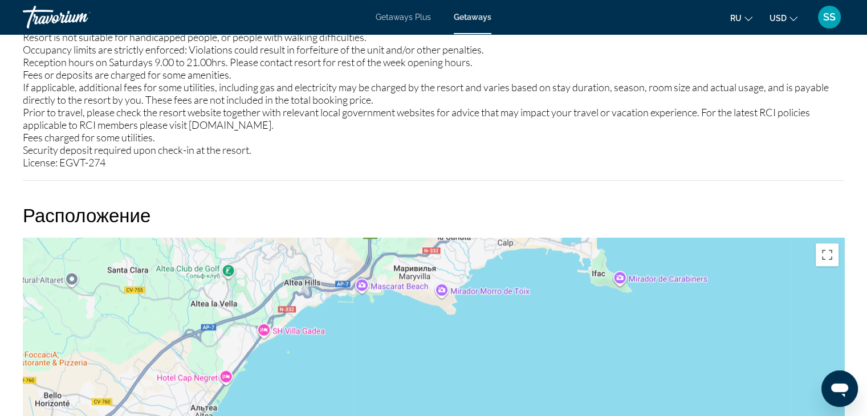
drag, startPoint x: 407, startPoint y: 339, endPoint x: 614, endPoint y: 400, distance: 215.7
click at [614, 400] on div "Main content" at bounding box center [434, 409] width 822 height 342
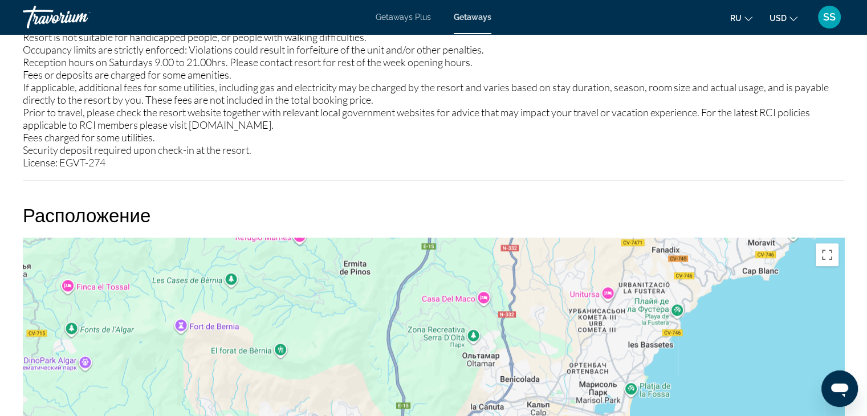
drag, startPoint x: 411, startPoint y: 264, endPoint x: 447, endPoint y: 443, distance: 182.0
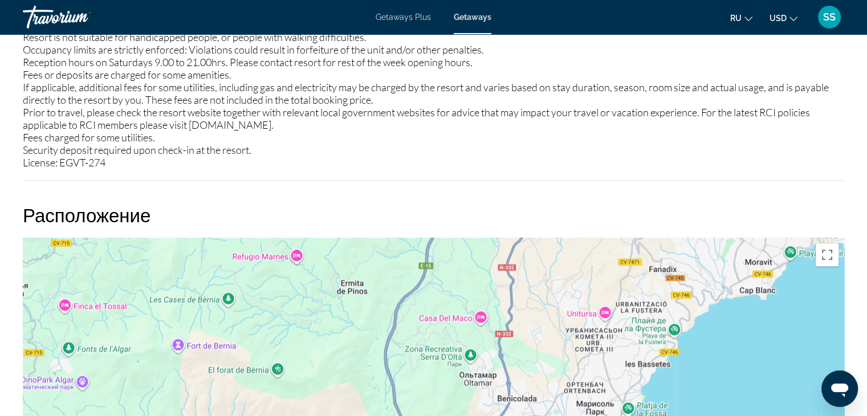
drag, startPoint x: 374, startPoint y: 405, endPoint x: 372, endPoint y: 443, distance: 37.1
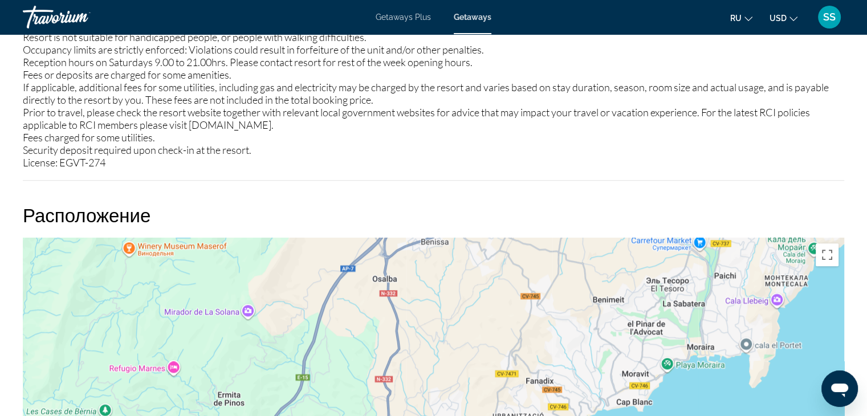
drag, startPoint x: 544, startPoint y: 329, endPoint x: 420, endPoint y: 443, distance: 168.3
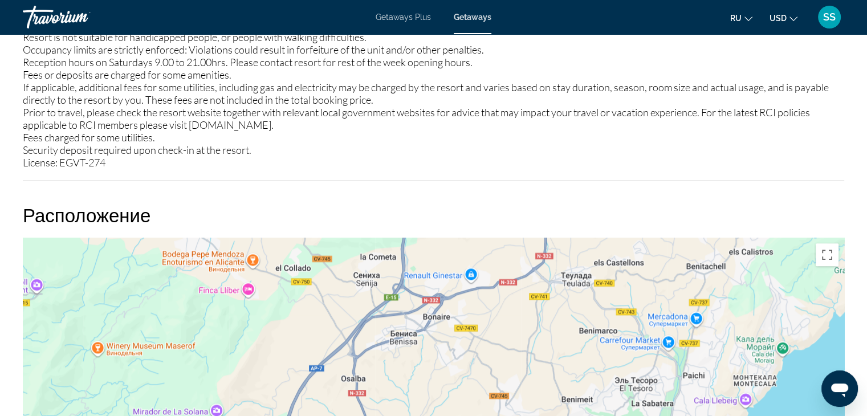
drag, startPoint x: 520, startPoint y: 322, endPoint x: 481, endPoint y: 436, distance: 120.5
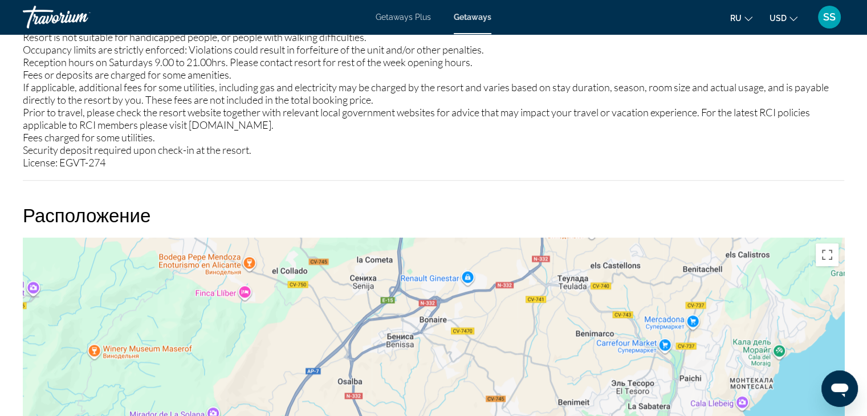
drag, startPoint x: 603, startPoint y: 302, endPoint x: 544, endPoint y: 368, distance: 88.5
click at [544, 368] on div "Main content" at bounding box center [434, 409] width 822 height 342
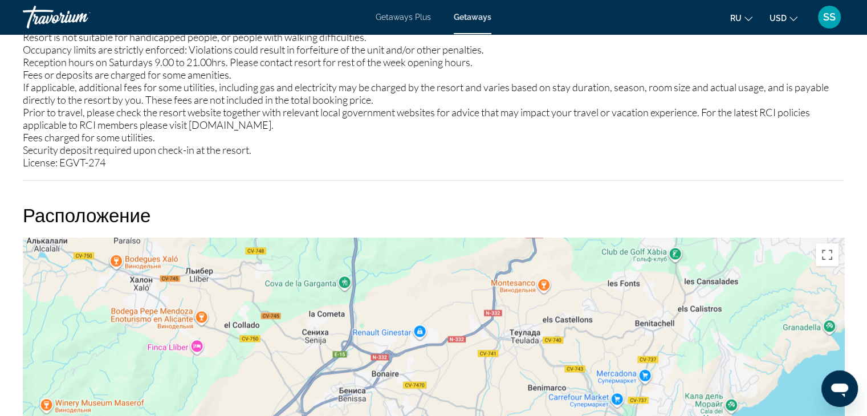
click at [469, 393] on div "Main content" at bounding box center [434, 409] width 822 height 342
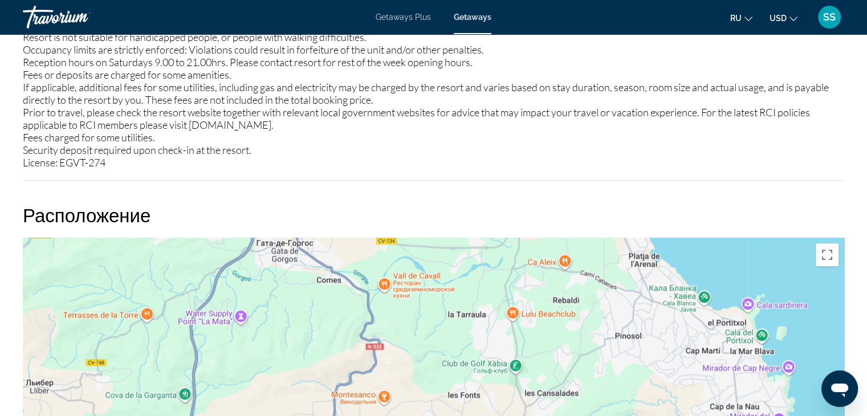
drag, startPoint x: 688, startPoint y: 322, endPoint x: 518, endPoint y: 441, distance: 207.7
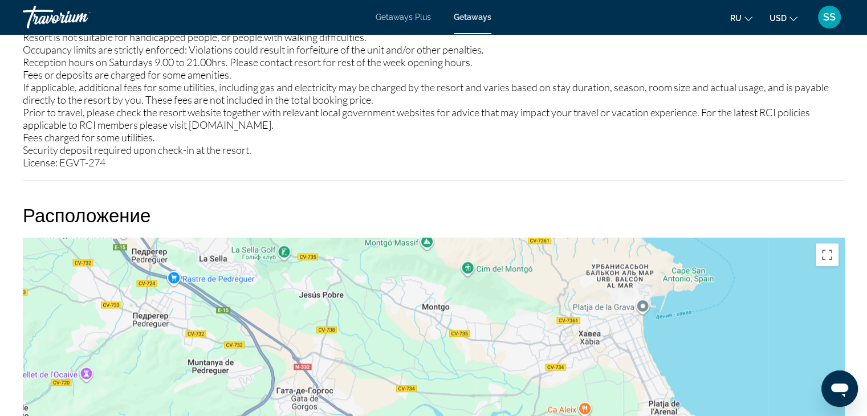
drag, startPoint x: 640, startPoint y: 293, endPoint x: 662, endPoint y: 443, distance: 151.5
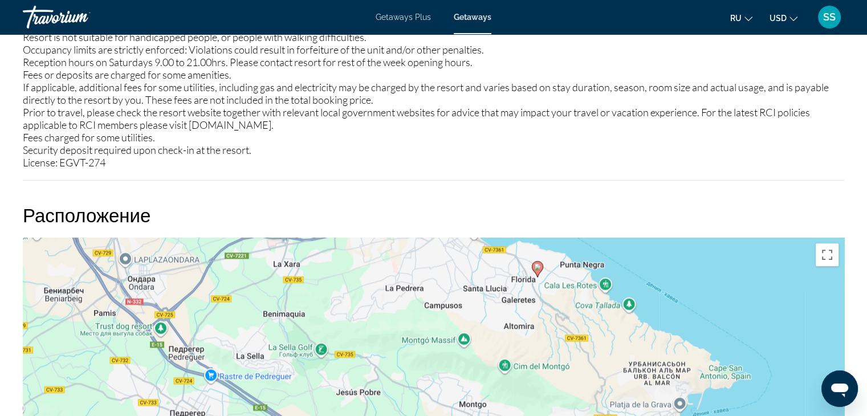
drag, startPoint x: 577, startPoint y: 308, endPoint x: 630, endPoint y: 443, distance: 144.7
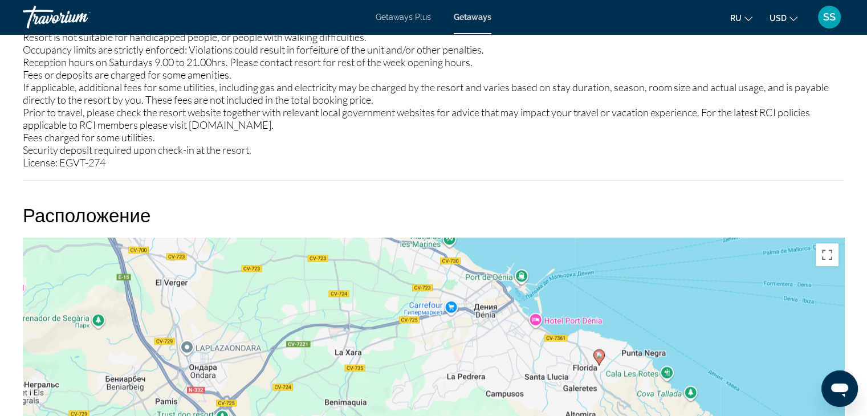
drag, startPoint x: 486, startPoint y: 315, endPoint x: 564, endPoint y: 423, distance: 133.6
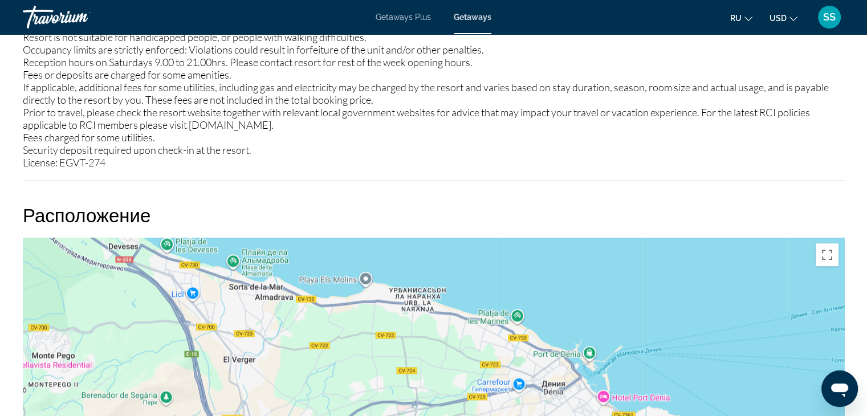
drag, startPoint x: 437, startPoint y: 329, endPoint x: 512, endPoint y: 413, distance: 112.3
click at [512, 413] on div "Чтобы активировать перетаскивание с помощью клавиатуры, нажмите Alt + Ввод. Пос…" at bounding box center [434, 409] width 822 height 342
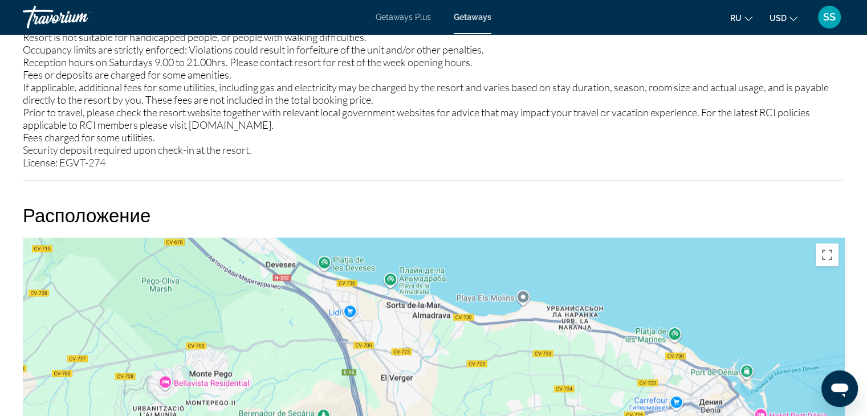
drag, startPoint x: 253, startPoint y: 359, endPoint x: 452, endPoint y: 387, distance: 201.0
click at [452, 387] on div "Чтобы активировать перетаскивание с помощью клавиатуры, нажмите Alt + Ввод. Пос…" at bounding box center [434, 409] width 822 height 342
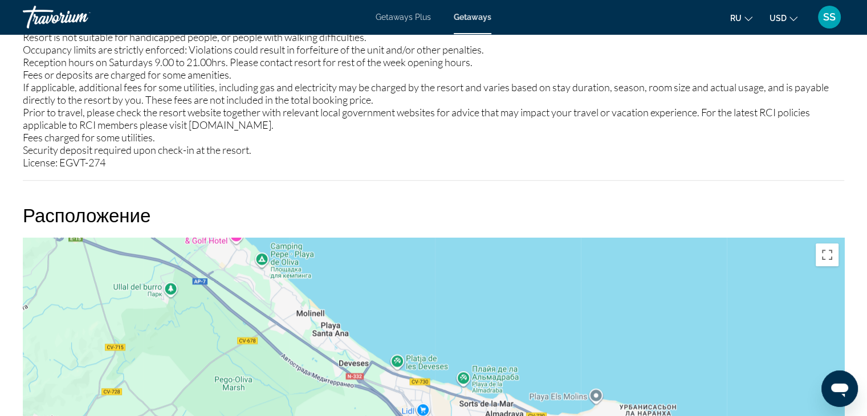
drag, startPoint x: 308, startPoint y: 345, endPoint x: 364, endPoint y: 443, distance: 112.7
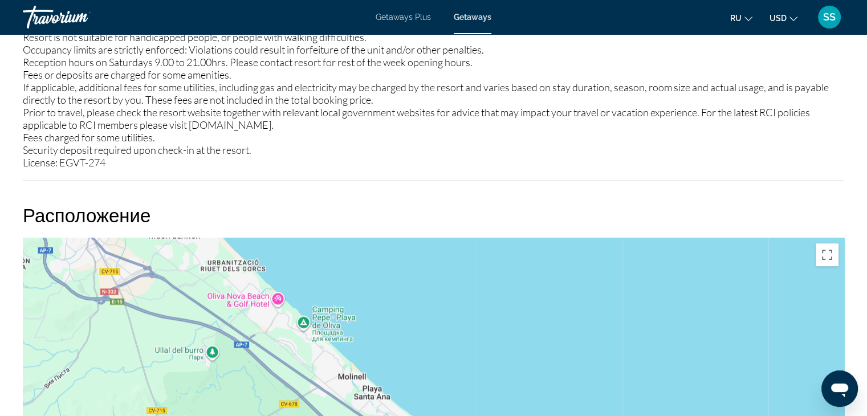
drag, startPoint x: 266, startPoint y: 338, endPoint x: 319, endPoint y: 443, distance: 117.3
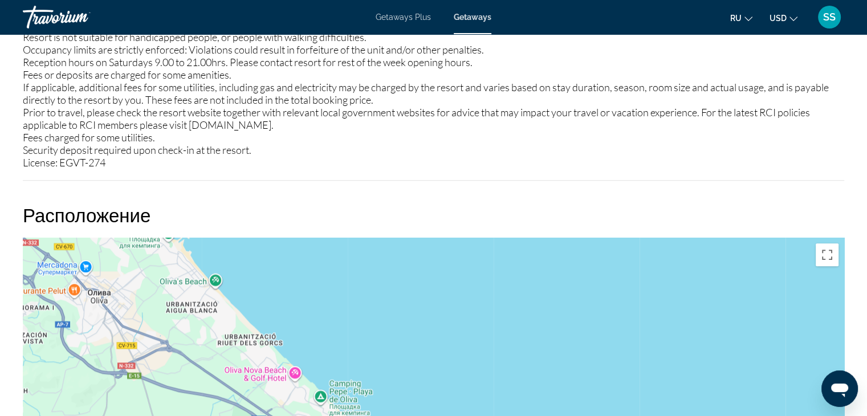
drag, startPoint x: 168, startPoint y: 257, endPoint x: 196, endPoint y: 348, distance: 95.6
click at [196, 348] on div "Чтобы активировать перетаскивание с помощью клавиатуры, нажмите Alt + Ввод. Пос…" at bounding box center [434, 409] width 822 height 342
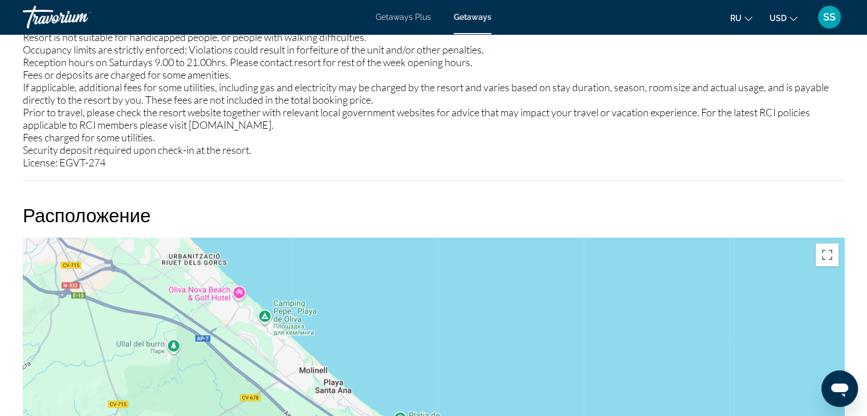
drag, startPoint x: 406, startPoint y: 309, endPoint x: 343, endPoint y: 212, distance: 115.5
click at [343, 212] on div "Расположение ← Переместить влево → Переместить вправо ↑ Переместить вверх ↓ Пер…" at bounding box center [434, 392] width 822 height 376
click at [445, 254] on div "Чтобы активировать перетаскивание с помощью клавиатуры, нажмите Alt + Ввод. Пос…" at bounding box center [434, 409] width 822 height 342
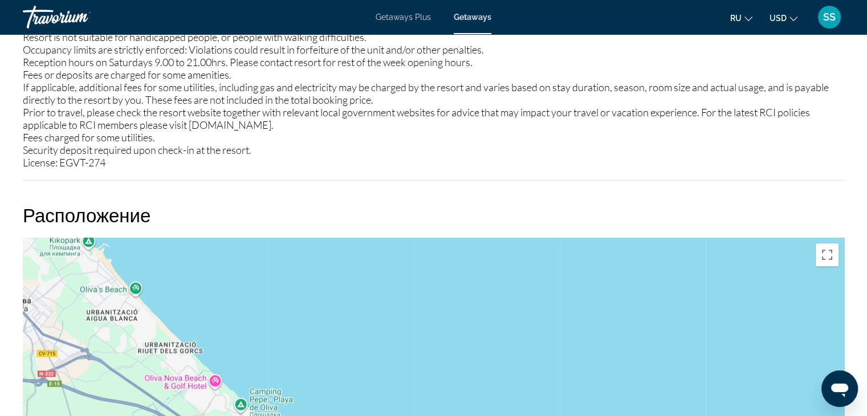
drag, startPoint x: 535, startPoint y: 336, endPoint x: 511, endPoint y: 279, distance: 62.4
click at [511, 279] on div "Main content" at bounding box center [434, 409] width 822 height 342
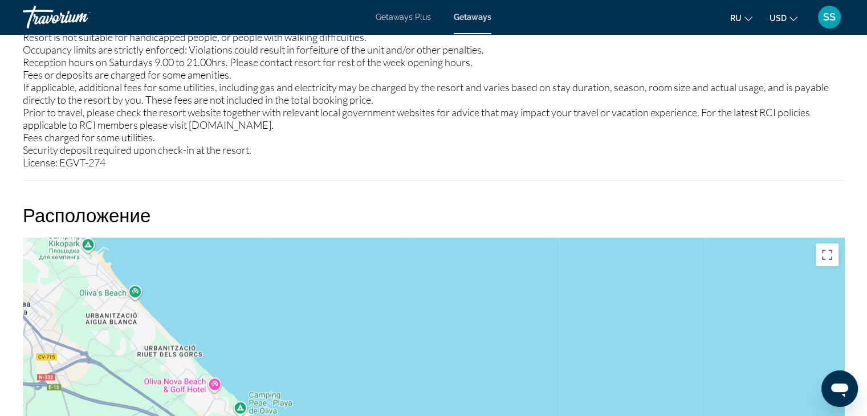
click at [541, 205] on h2 "Расположение" at bounding box center [434, 215] width 822 height 23
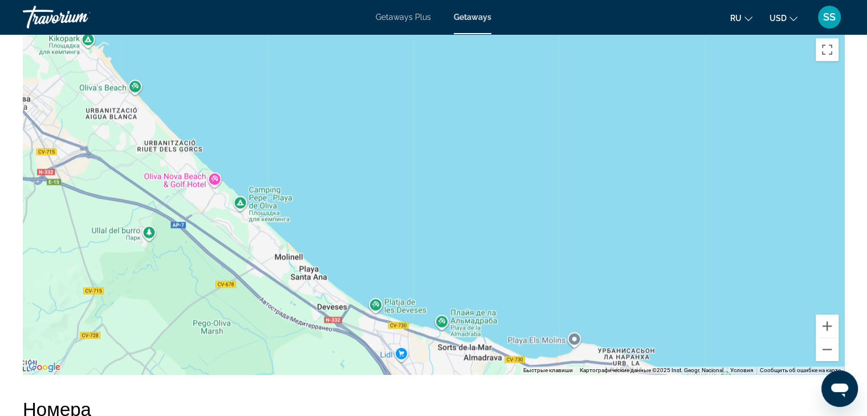
scroll to position [1449, 0]
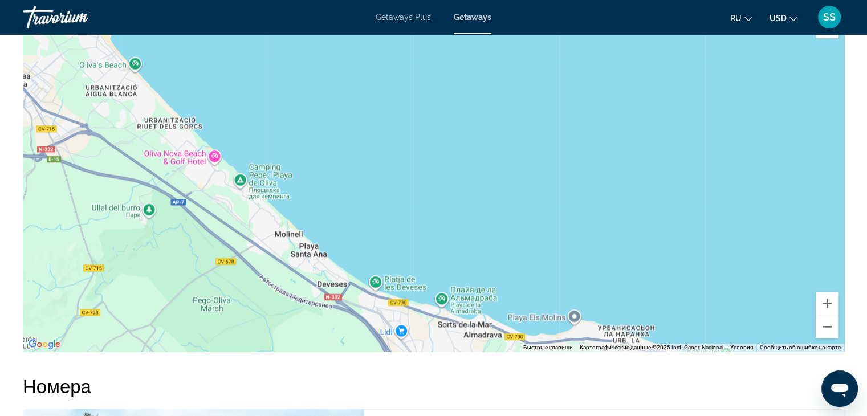
click at [827, 323] on button "Уменьшить" at bounding box center [827, 326] width 23 height 23
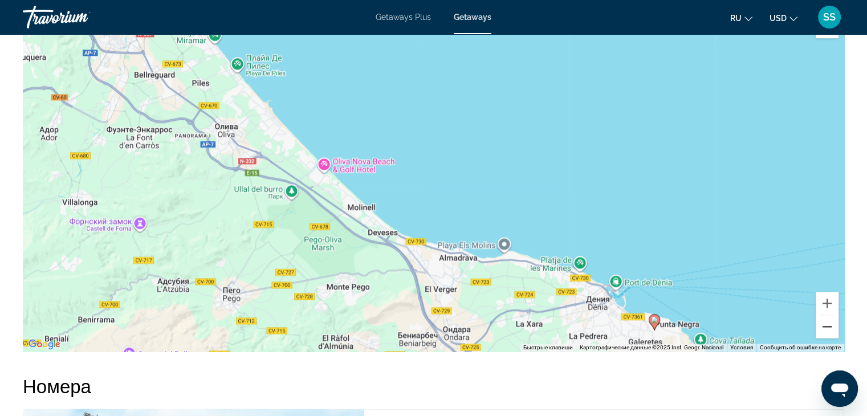
click at [827, 322] on button "Уменьшить" at bounding box center [827, 326] width 23 height 23
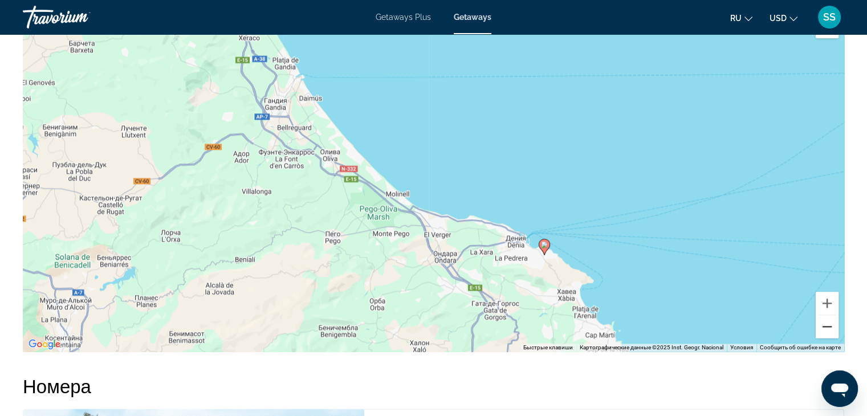
click at [828, 325] on button "Уменьшить" at bounding box center [827, 326] width 23 height 23
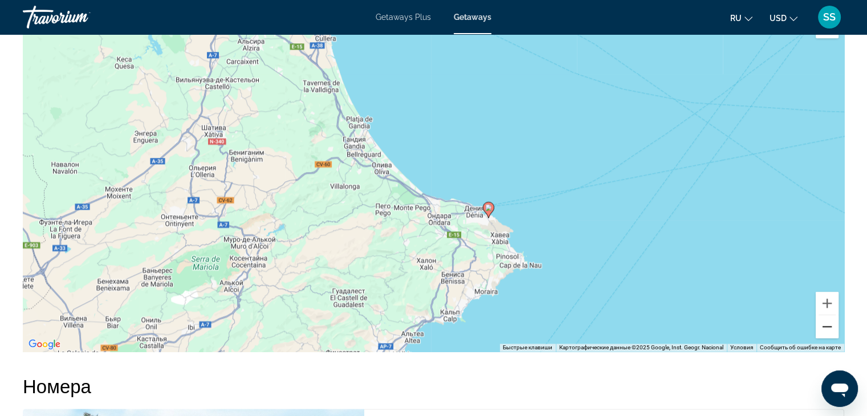
click at [828, 325] on button "Уменьшить" at bounding box center [827, 326] width 23 height 23
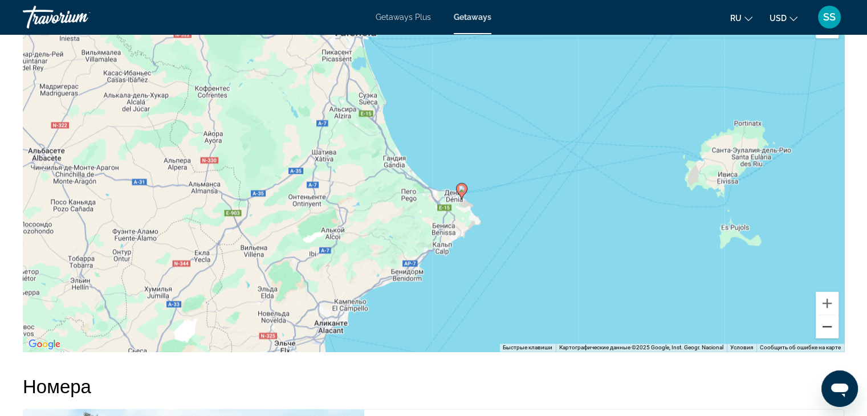
click at [828, 325] on button "Уменьшить" at bounding box center [827, 326] width 23 height 23
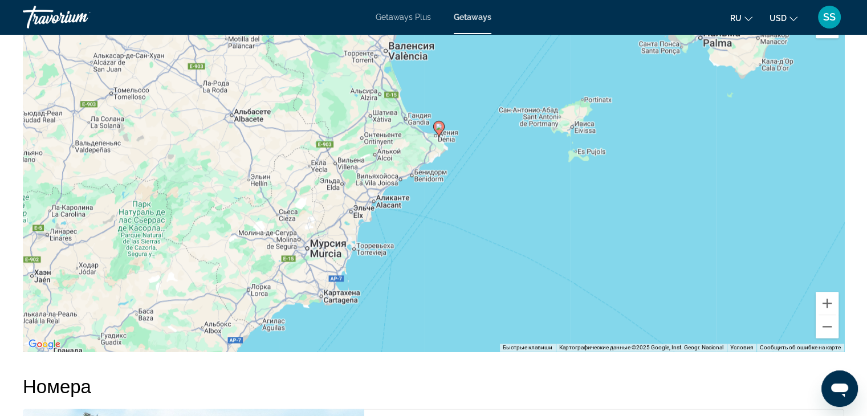
drag, startPoint x: 376, startPoint y: 299, endPoint x: 370, endPoint y: 207, distance: 92.1
click at [370, 207] on div "Чтобы активировать перетаскивание с помощью клавиатуры, нажмите Alt + Ввод. Пос…" at bounding box center [434, 181] width 822 height 342
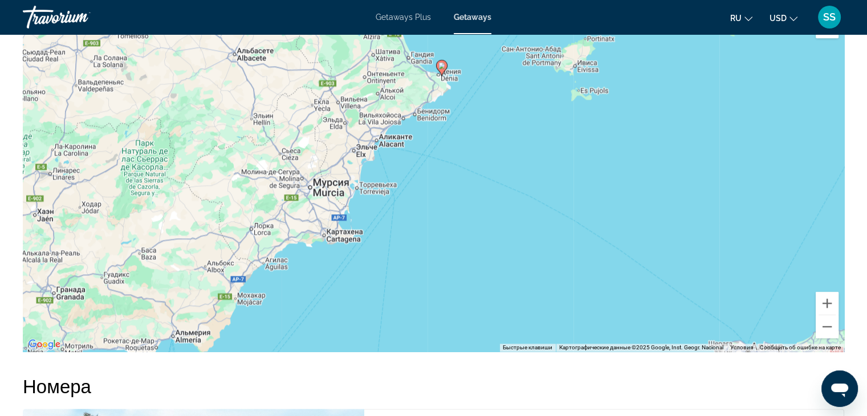
drag, startPoint x: 249, startPoint y: 258, endPoint x: 299, endPoint y: 192, distance: 82.6
click at [291, 198] on div "Чтобы активировать перетаскивание с помощью клавиатуры, нажмите Alt + Ввод. Пос…" at bounding box center [434, 181] width 822 height 342
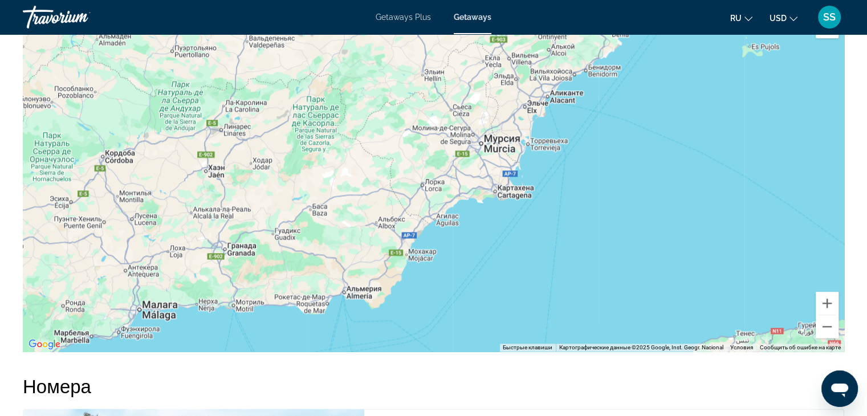
drag, startPoint x: 106, startPoint y: 277, endPoint x: 257, endPoint y: 255, distance: 152.7
click at [257, 255] on div "Чтобы активировать перетаскивание с помощью клавиатуры, нажмите Alt + Ввод. Пос…" at bounding box center [434, 181] width 822 height 342
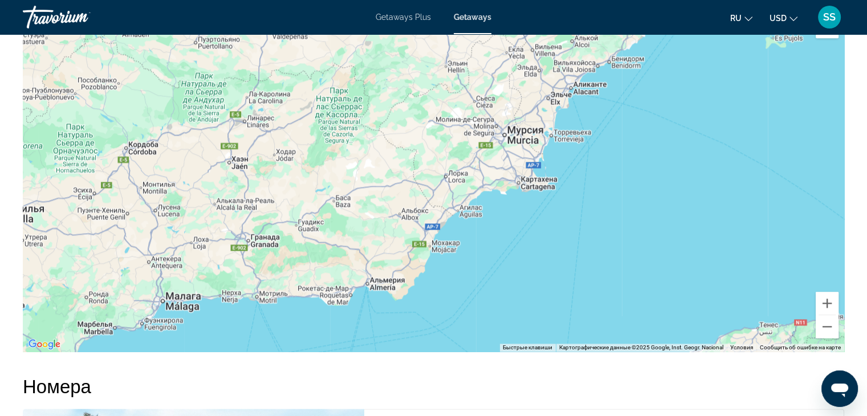
drag, startPoint x: 95, startPoint y: 302, endPoint x: 137, endPoint y: 287, distance: 44.0
click at [137, 287] on div "Чтобы активировать перетаскивание с помощью клавиатуры, нажмите Alt + Ввод. Пос…" at bounding box center [434, 181] width 822 height 342
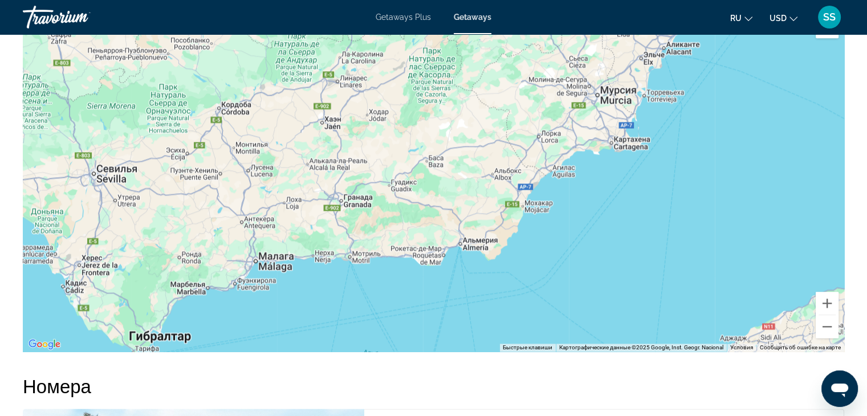
drag, startPoint x: 153, startPoint y: 272, endPoint x: 225, endPoint y: 237, distance: 79.3
click at [225, 237] on div "Чтобы активировать перетаскивание с помощью клавиатуры, нажмите Alt + Ввод. Пос…" at bounding box center [434, 181] width 822 height 342
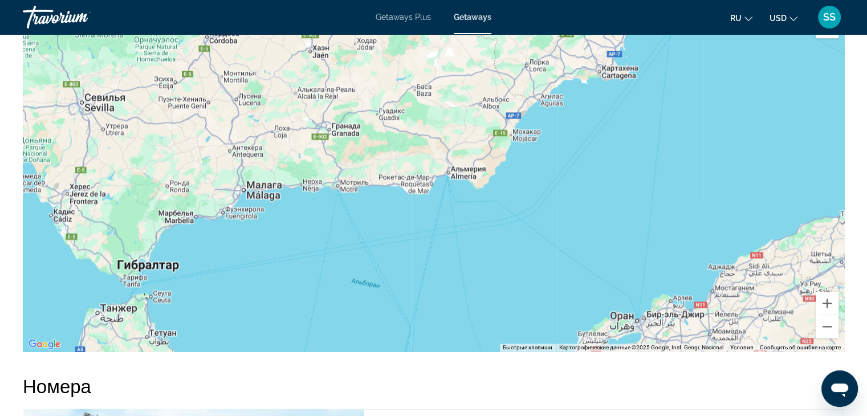
drag, startPoint x: 197, startPoint y: 253, endPoint x: 184, endPoint y: 176, distance: 78.7
click at [184, 176] on div "Чтобы активировать перетаскивание с помощью клавиатуры, нажмите Alt + Ввод. Пос…" at bounding box center [434, 181] width 822 height 342
click at [184, 176] on div "Main content" at bounding box center [434, 181] width 822 height 342
click at [828, 326] on button "Уменьшить" at bounding box center [827, 326] width 23 height 23
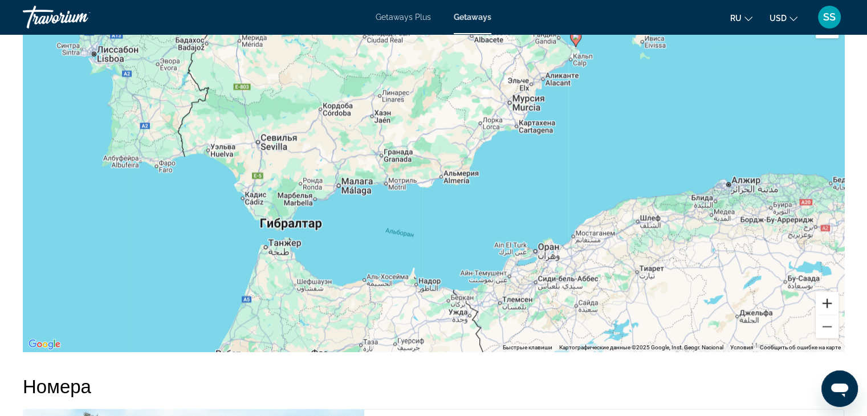
click at [829, 301] on button "Увеличить" at bounding box center [827, 303] width 23 height 23
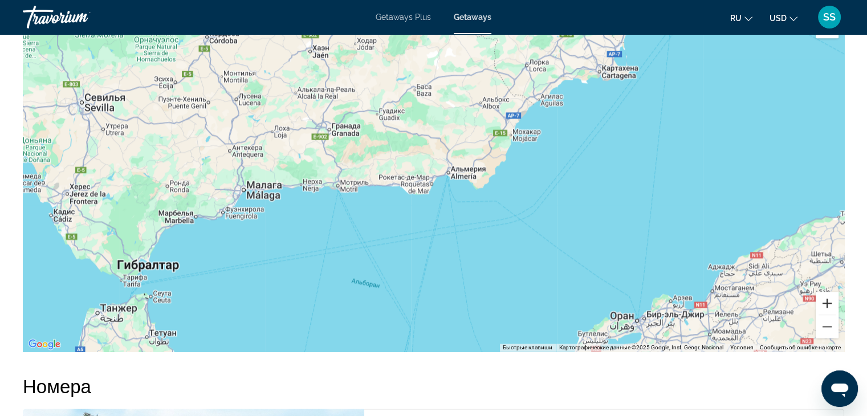
click at [829, 301] on button "Увеличить" at bounding box center [827, 303] width 23 height 23
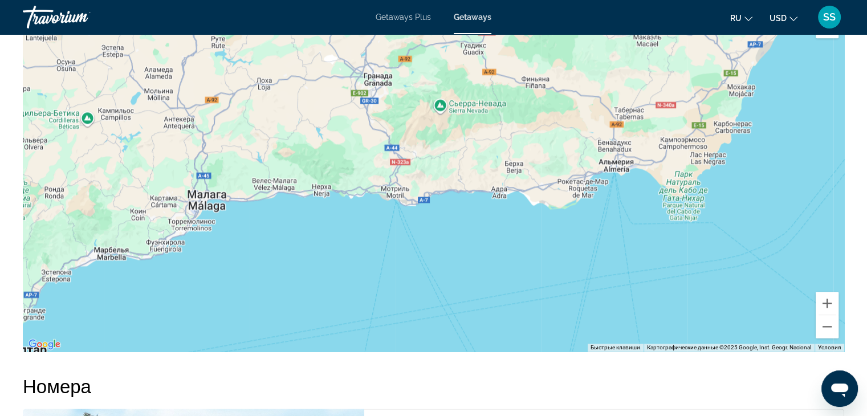
drag, startPoint x: 164, startPoint y: 286, endPoint x: 392, endPoint y: 272, distance: 228.5
click at [392, 272] on div "Main content" at bounding box center [434, 181] width 822 height 342
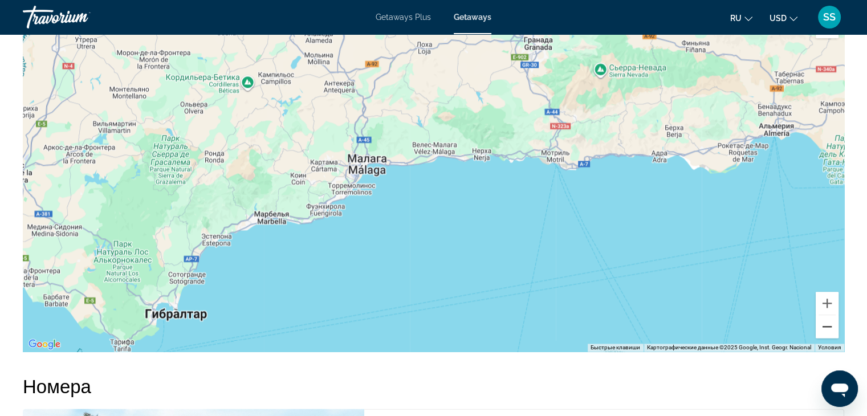
click at [828, 325] on button "Уменьшить" at bounding box center [827, 326] width 23 height 23
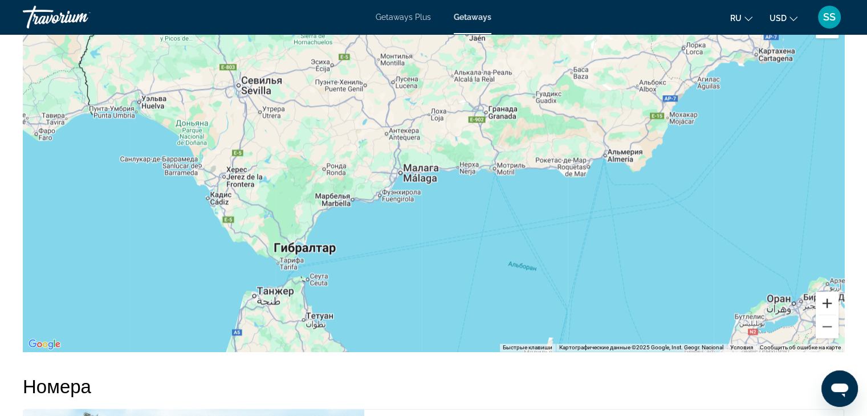
click at [828, 302] on button "Увеличить" at bounding box center [827, 303] width 23 height 23
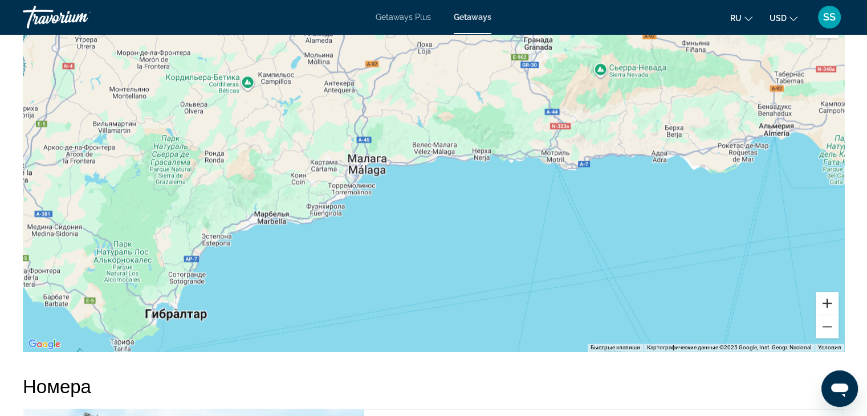
click at [828, 302] on button "Увеличить" at bounding box center [827, 303] width 23 height 23
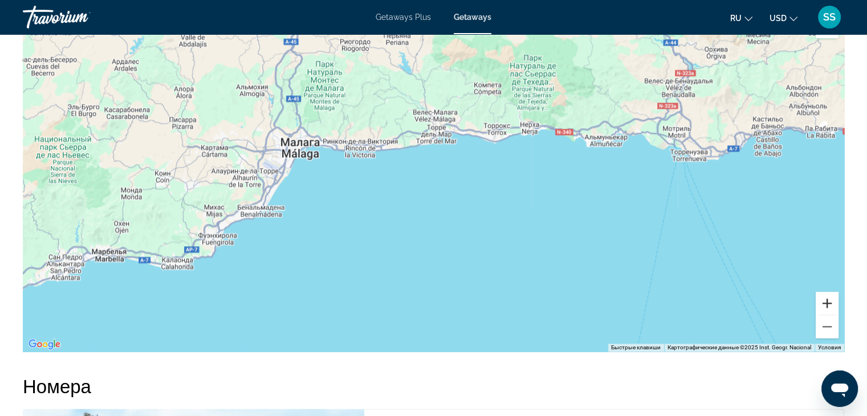
click at [830, 300] on button "Увеличить" at bounding box center [827, 303] width 23 height 23
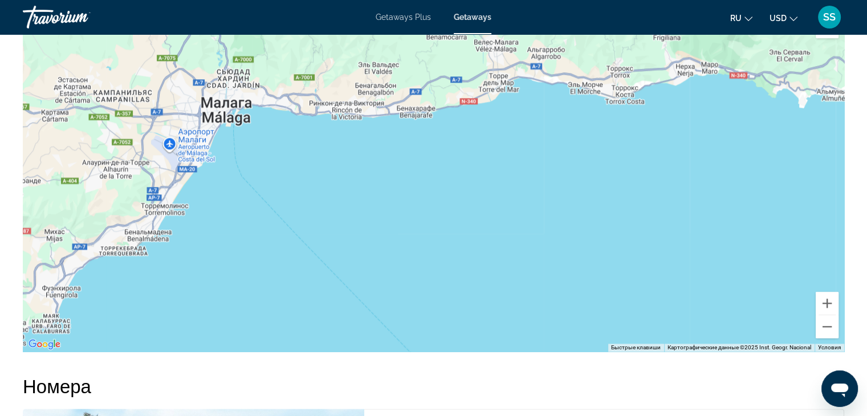
drag, startPoint x: 73, startPoint y: 218, endPoint x: 188, endPoint y: 205, distance: 115.9
click at [188, 205] on div "Main content" at bounding box center [434, 181] width 822 height 342
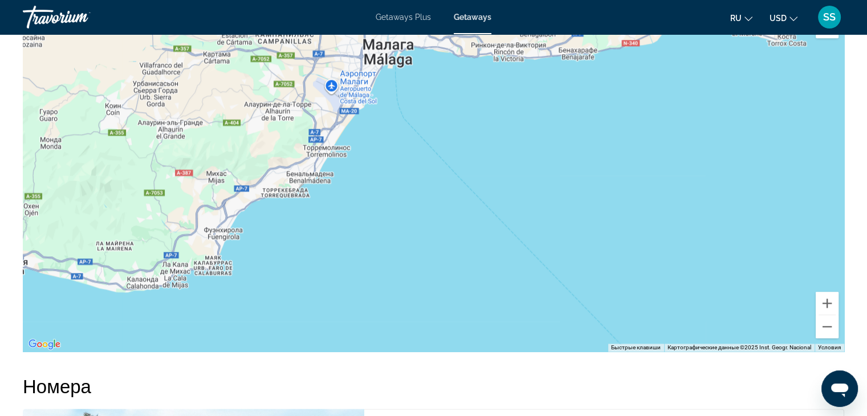
drag, startPoint x: 205, startPoint y: 240, endPoint x: 242, endPoint y: 200, distance: 54.1
click at [242, 200] on div "Main content" at bounding box center [434, 181] width 822 height 342
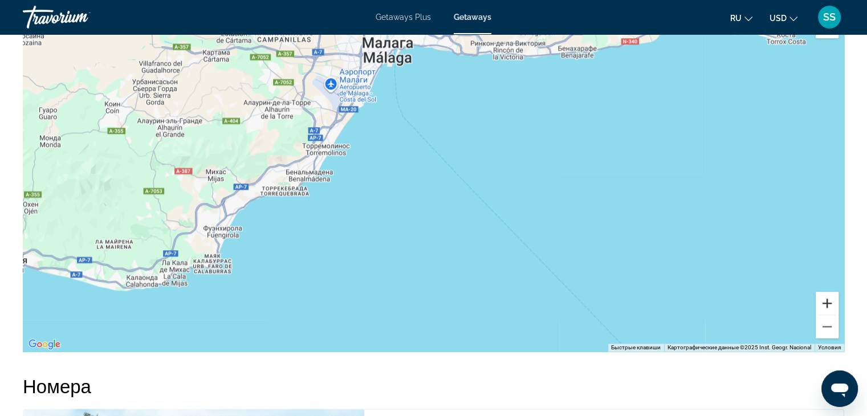
click at [825, 298] on button "Увеличить" at bounding box center [827, 303] width 23 height 23
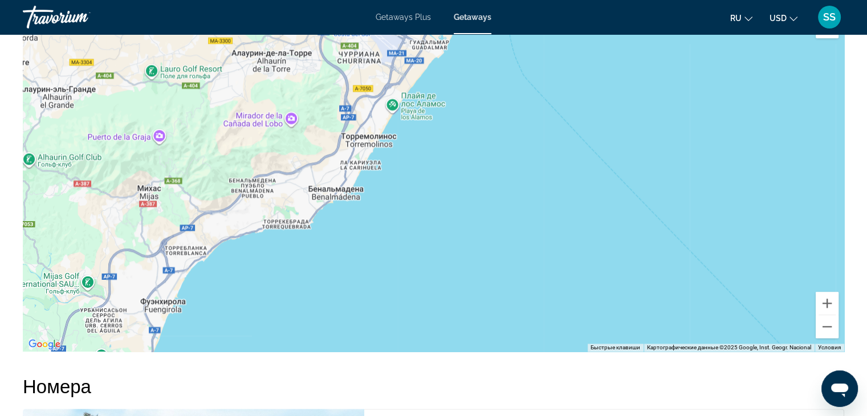
drag, startPoint x: 82, startPoint y: 197, endPoint x: 238, endPoint y: 220, distance: 157.4
click at [238, 220] on div "Main content" at bounding box center [434, 181] width 822 height 342
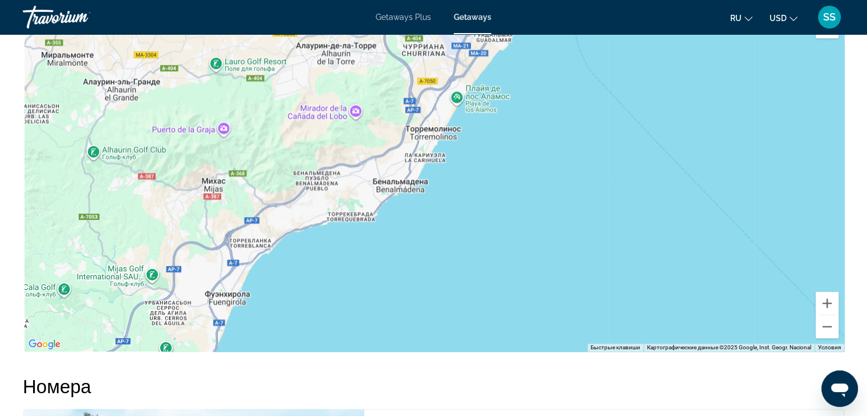
drag, startPoint x: 123, startPoint y: 251, endPoint x: 194, endPoint y: 242, distance: 71.8
click at [194, 242] on div "Main content" at bounding box center [434, 181] width 822 height 342
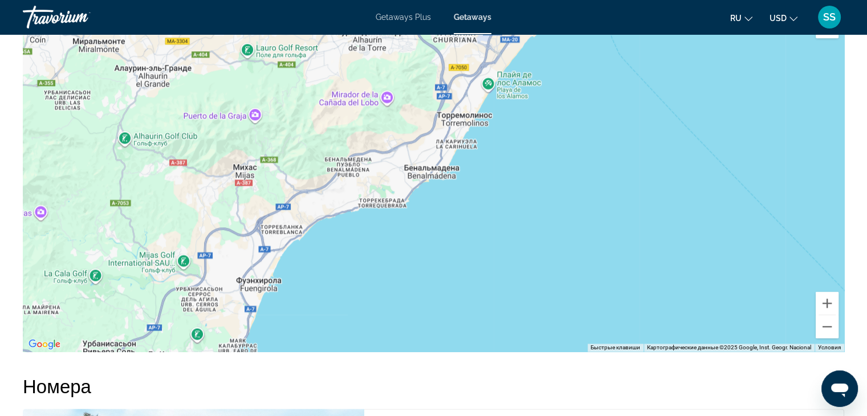
drag, startPoint x: 126, startPoint y: 295, endPoint x: 159, endPoint y: 279, distance: 36.7
click at [159, 279] on div "Main content" at bounding box center [434, 181] width 822 height 342
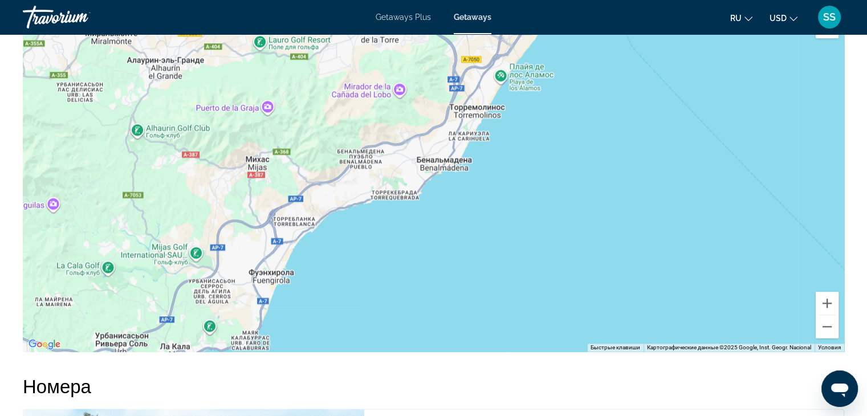
drag, startPoint x: 149, startPoint y: 303, endPoint x: 155, endPoint y: 294, distance: 10.8
click at [155, 294] on div "Main content" at bounding box center [434, 181] width 822 height 342
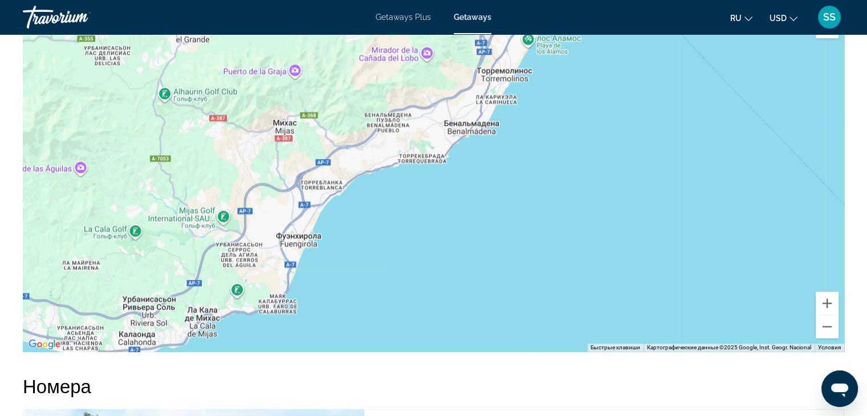
drag, startPoint x: 153, startPoint y: 313, endPoint x: 182, endPoint y: 274, distance: 48.0
click at [182, 274] on div "Main content" at bounding box center [434, 181] width 822 height 342
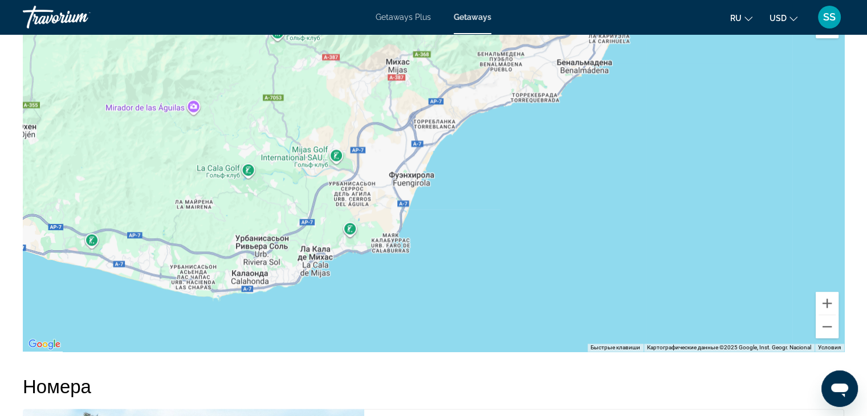
drag, startPoint x: 182, startPoint y: 274, endPoint x: 301, endPoint y: 213, distance: 133.4
click at [301, 213] on div "Main content" at bounding box center [434, 181] width 822 height 342
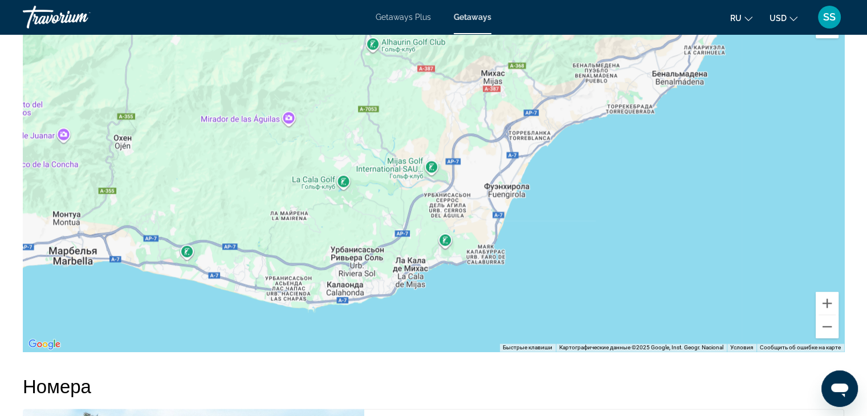
drag, startPoint x: 108, startPoint y: 246, endPoint x: 213, endPoint y: 261, distance: 106.1
click at [213, 261] on div "Main content" at bounding box center [434, 181] width 822 height 342
